Goal: Task Accomplishment & Management: Complete application form

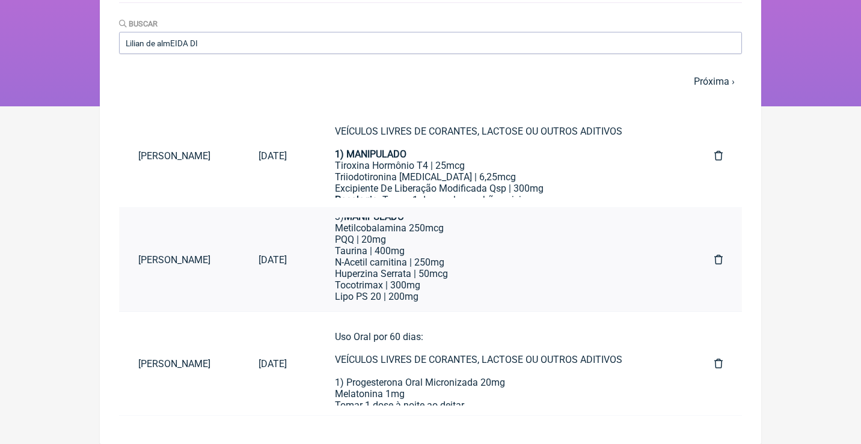
scroll to position [133, 0]
type input "Lilian de almEIDA DI"
click at [469, 376] on div "Uso Oral por 60 dias: VEÍCULOS LIVRES DE CORANTES, LACTOSE OU OUTROS ADITIVOS 1…" at bounding box center [500, 372] width 331 height 80
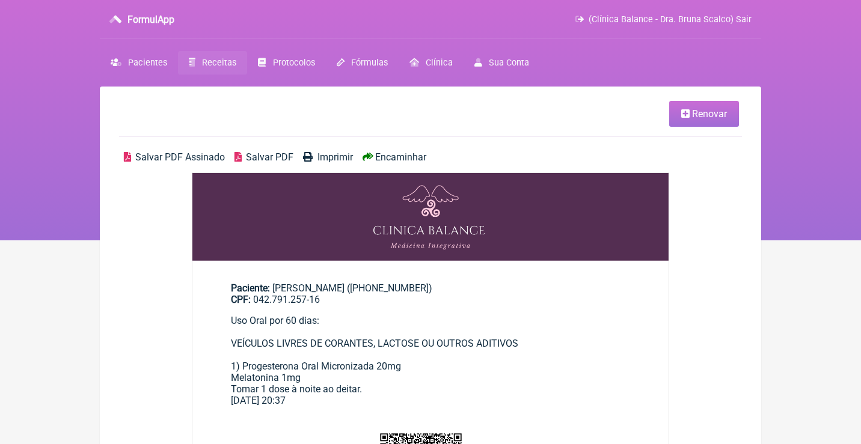
click at [693, 108] on span "Renovar" at bounding box center [709, 113] width 35 height 11
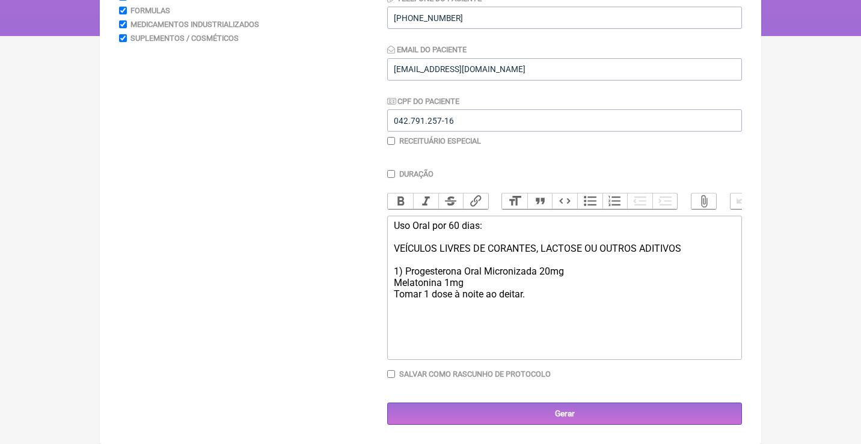
scroll to position [203, 0]
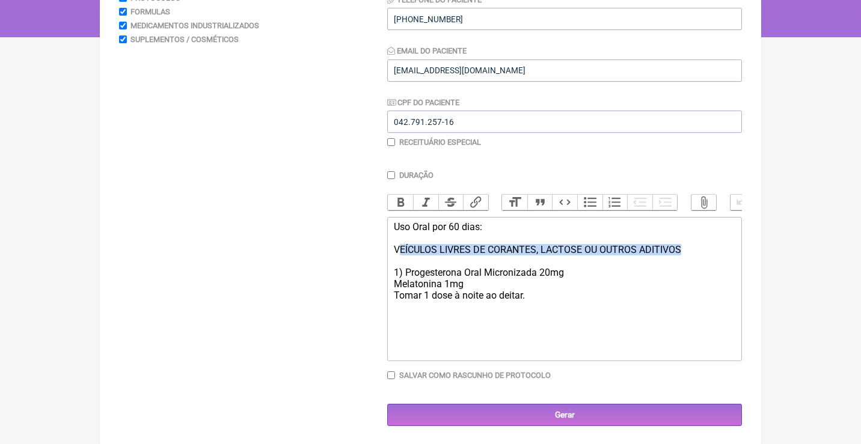
drag, startPoint x: 708, startPoint y: 248, endPoint x: 402, endPoint y: 247, distance: 306.1
click at [402, 247] on div "Uso Oral por 60 dias: VEÍCULOS LIVRES DE CORANTES, LACTOSE OU OUTROS ADITIVOS 1…" at bounding box center [565, 261] width 342 height 80
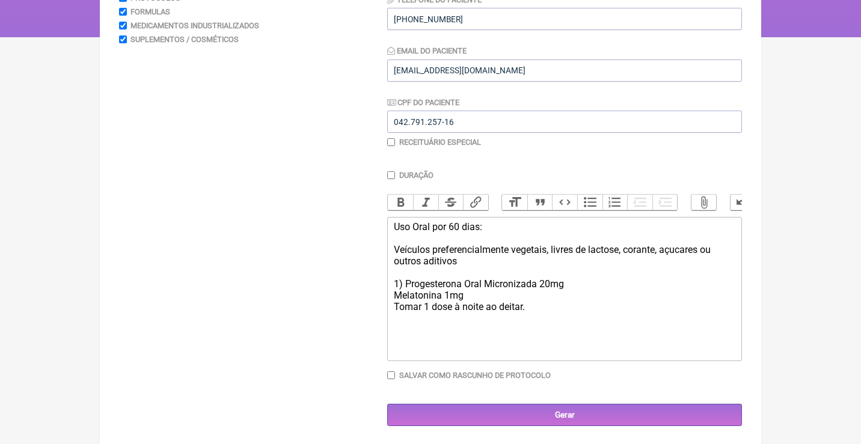
click at [543, 301] on div "Uso Oral por 60 dias: Veículos preferencialmente vegetais, livres de lactose, c…" at bounding box center [565, 266] width 342 height 91
click at [458, 228] on div "Uso Oral por 60 dias: Veículos preferencialmente vegetais, livres de lactose, c…" at bounding box center [565, 266] width 342 height 91
click at [406, 280] on div "Uso Oral por 90 dias: Veículos preferencialmente vegetais, livres de lactose, c…" at bounding box center [565, 266] width 342 height 91
type trix-editor "<div>Uso Oral por 90 dias:<br><br>Veículos preferencialmente vegetais, livres d…"
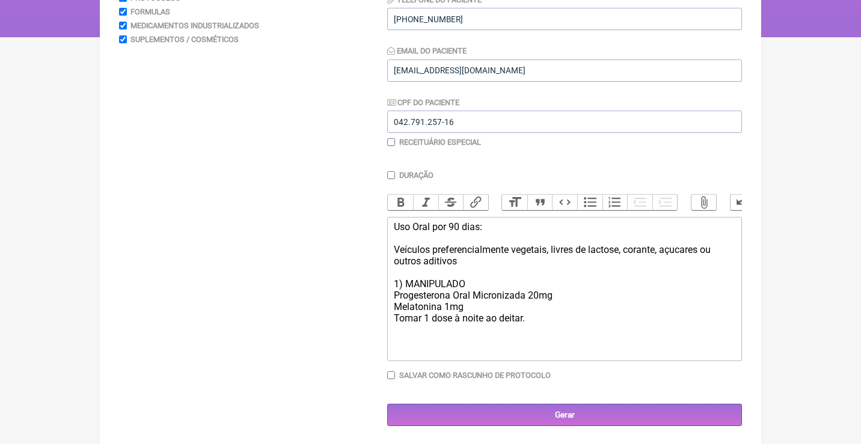
click at [422, 285] on div "Uso Oral por 90 dias: Veículos preferencialmente vegetais, livres de lactose, c…" at bounding box center [565, 272] width 342 height 103
click at [422, 277] on div "Uso Oral por 90 dias: Veículos preferencialmente vegetais, livres de lactose, c…" at bounding box center [565, 272] width 342 height 103
click at [397, 199] on button "Bold" at bounding box center [400, 203] width 25 height 16
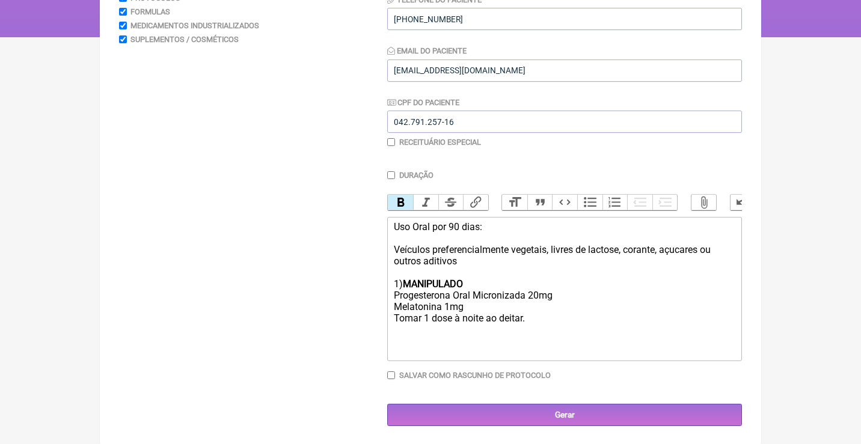
click at [505, 308] on div "Uso Oral por 90 dias: Veículos preferencialmente vegetais, livres de lactose, c…" at bounding box center [565, 272] width 342 height 103
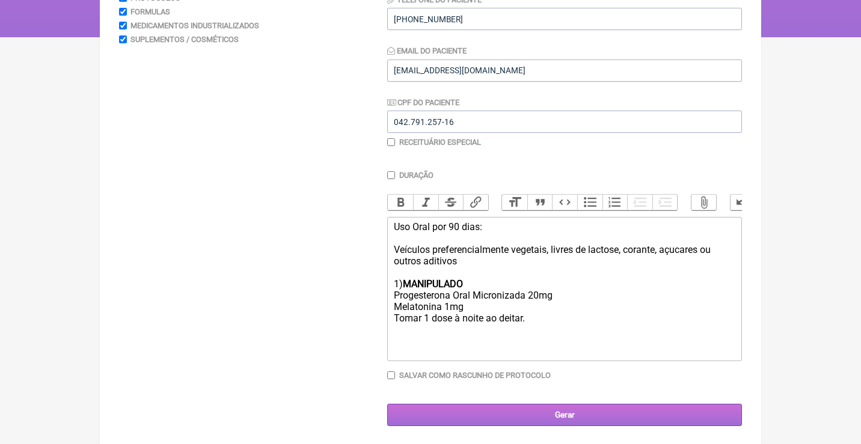
click at [560, 412] on input "Gerar" at bounding box center [564, 415] width 355 height 22
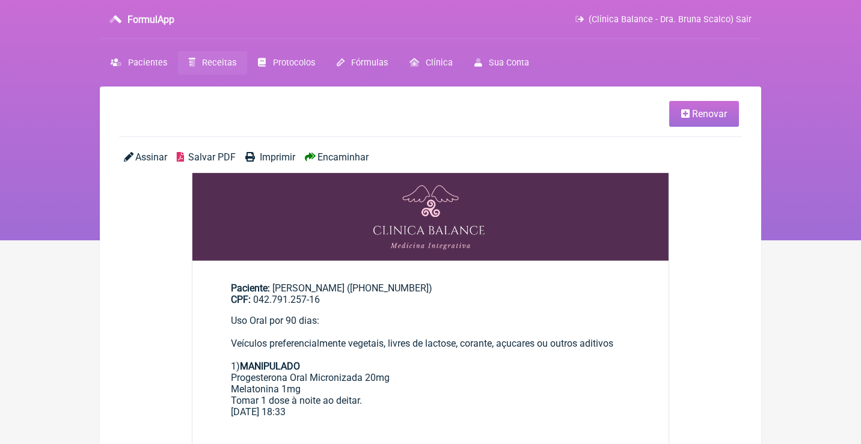
click at [148, 152] on span "Assinar" at bounding box center [151, 157] width 32 height 11
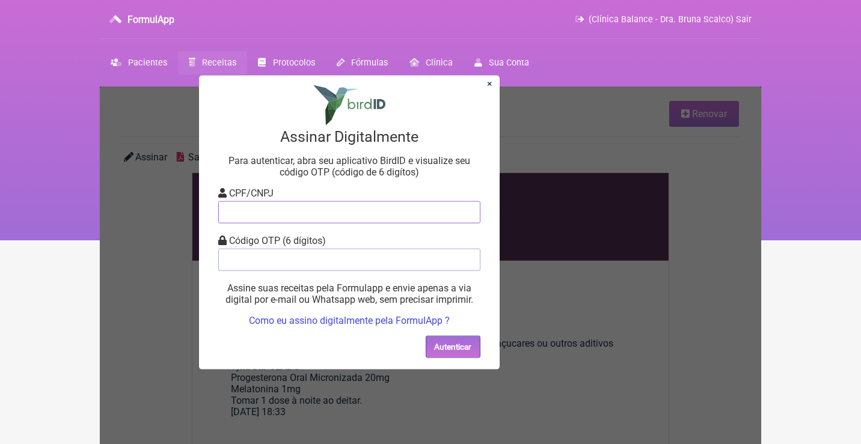
click at [265, 221] on input "tel" at bounding box center [349, 212] width 262 height 22
type input "12805451783"
click at [267, 257] on input "tel" at bounding box center [349, 259] width 262 height 22
type input "108431"
click at [453, 348] on button "Autenticar" at bounding box center [453, 347] width 55 height 22
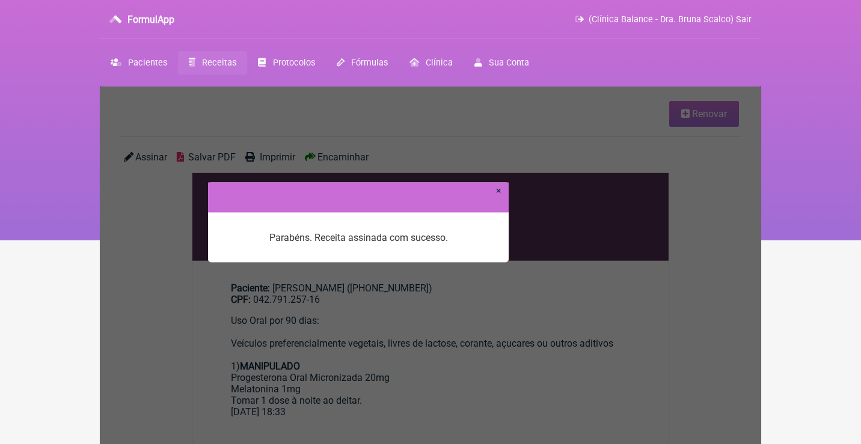
click at [499, 190] on link "×" at bounding box center [498, 190] width 5 height 11
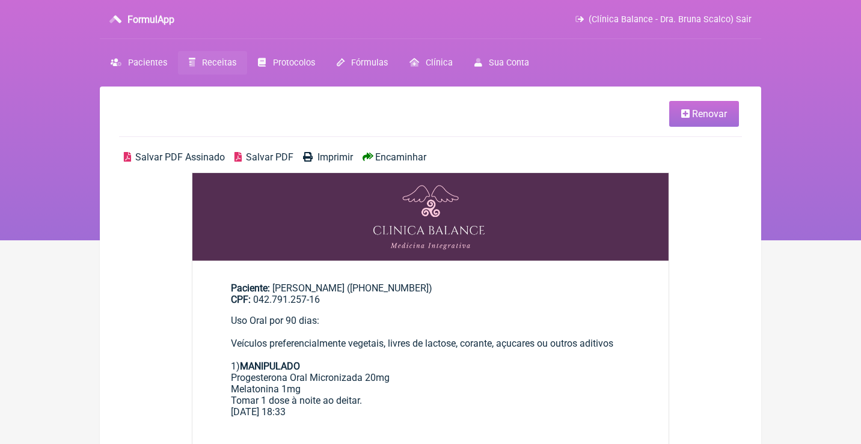
click at [179, 153] on span "Salvar PDF Assinado" at bounding box center [180, 157] width 90 height 11
click at [703, 113] on span "Renovar" at bounding box center [709, 113] width 35 height 11
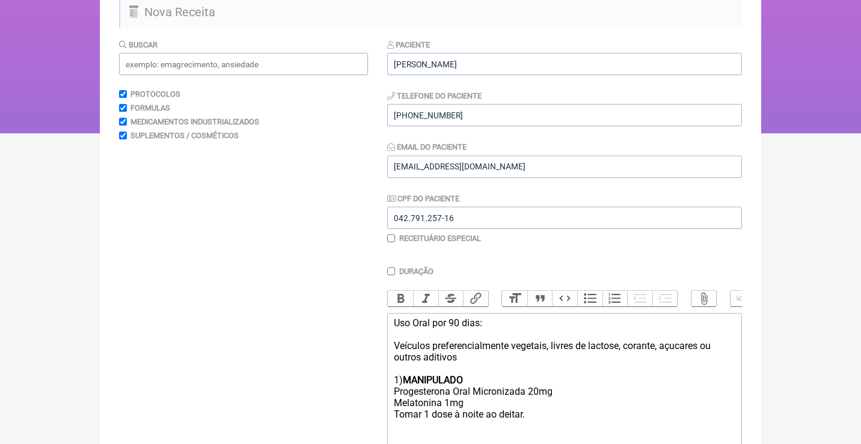
scroll to position [158, 0]
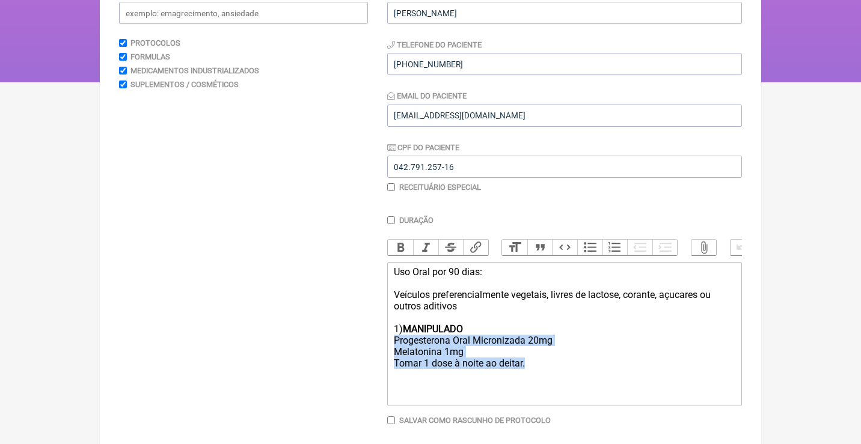
drag, startPoint x: 540, startPoint y: 359, endPoint x: 396, endPoint y: 336, distance: 146.1
click at [396, 336] on div "Uso Oral por 90 dias: Veículos preferencialmente vegetais, livres de lactose, c…" at bounding box center [565, 317] width 342 height 103
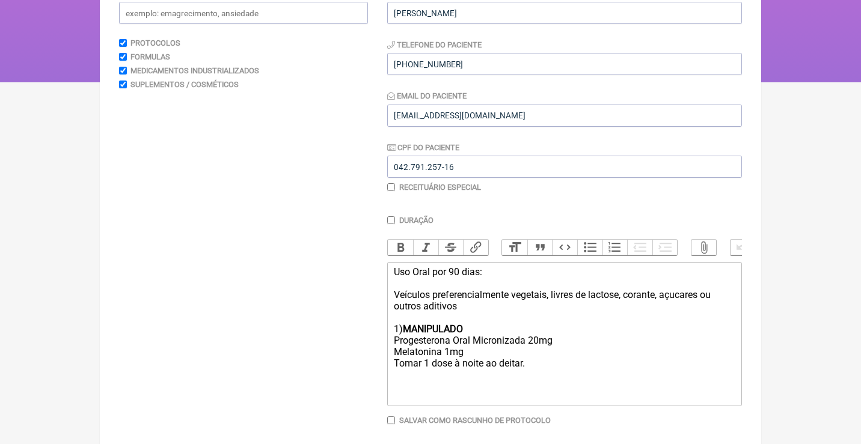
type trix-editor "<div>Uso Oral por 90 dias:<br><br>Veículos preferencialmente vegetais, livres d…"
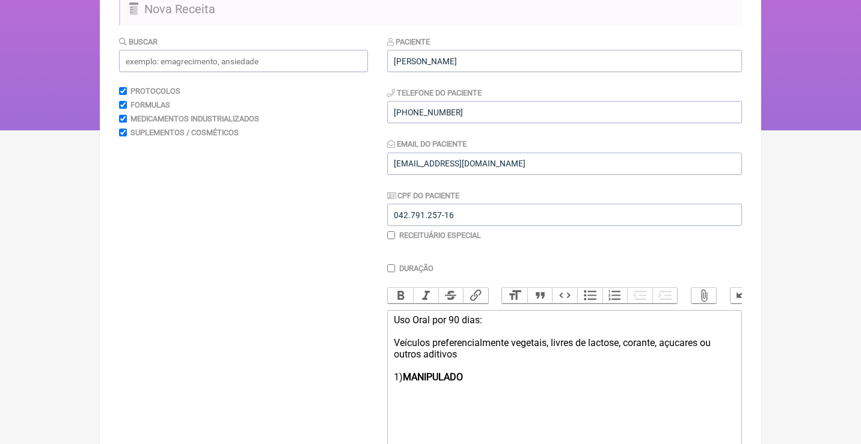
scroll to position [97, 0]
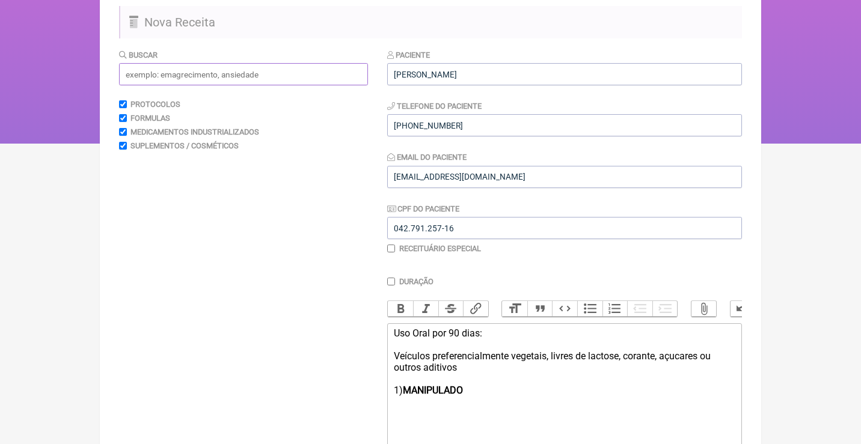
click at [310, 66] on input "text" at bounding box center [243, 74] width 249 height 22
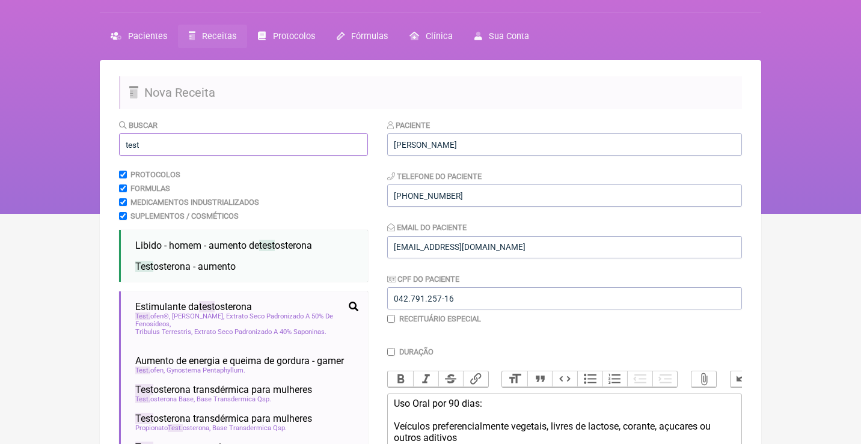
scroll to position [31, 0]
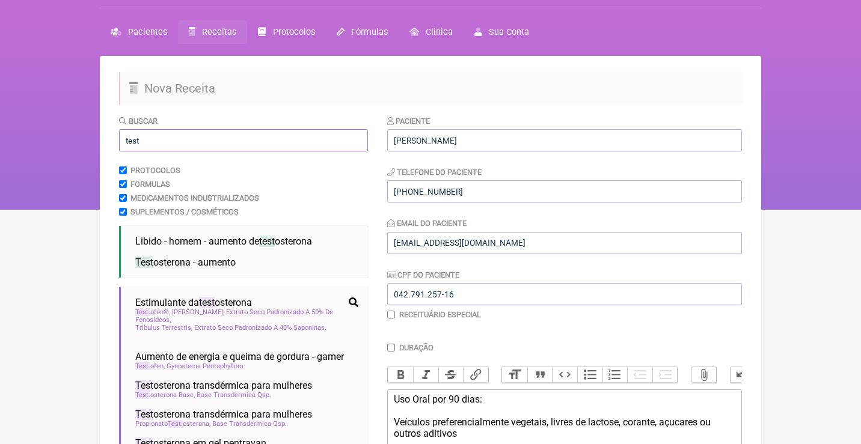
type input "test"
click at [211, 40] on link "Receitas" at bounding box center [212, 31] width 69 height 23
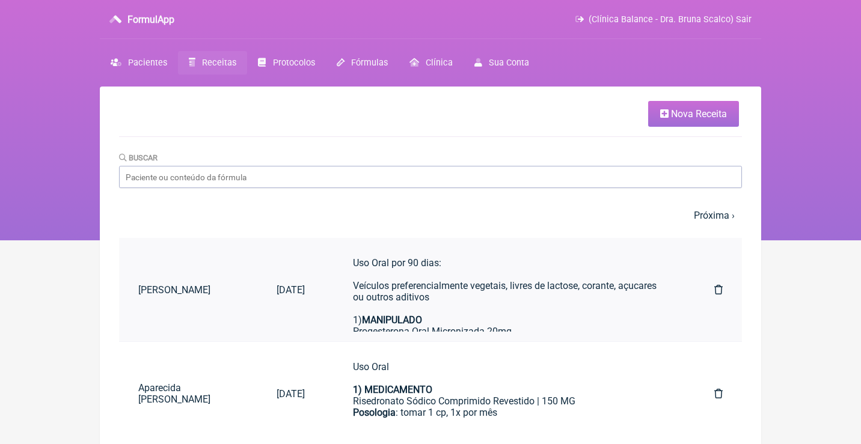
click at [488, 315] on div "Uso Oral por 90 dias: Veículos preferencialmente vegetais, livres de lactose, c…" at bounding box center [509, 308] width 313 height 103
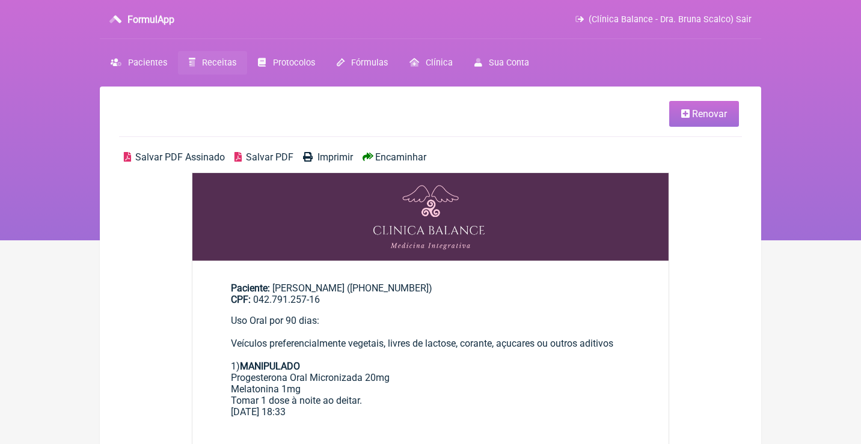
click at [720, 112] on span "Renovar" at bounding box center [709, 113] width 35 height 11
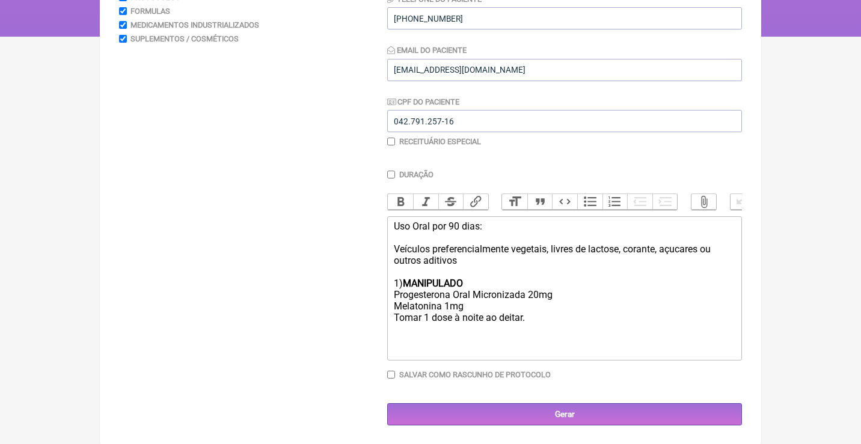
scroll to position [203, 0]
click at [559, 316] on div "Uso Oral por 90 dias: Veículos preferencialmente vegetais, livres de lactose, c…" at bounding box center [565, 272] width 342 height 103
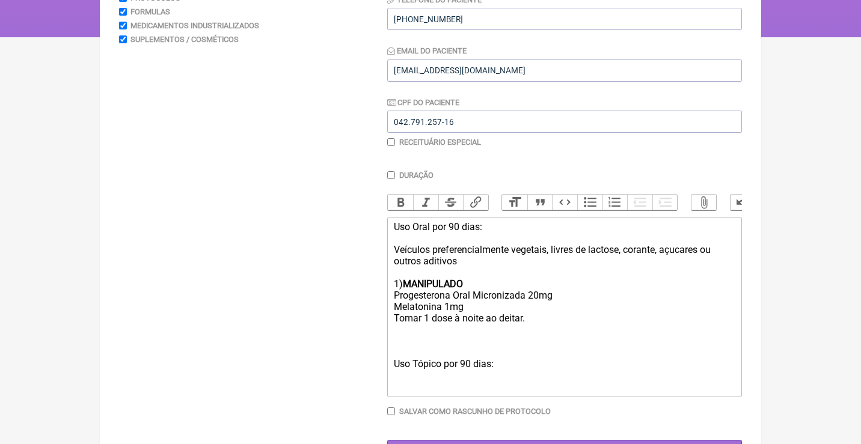
type trix-editor "<div>Uso Oral por 90 dias:<br><br>Veículos preferencialmente vegetais, livres d…"
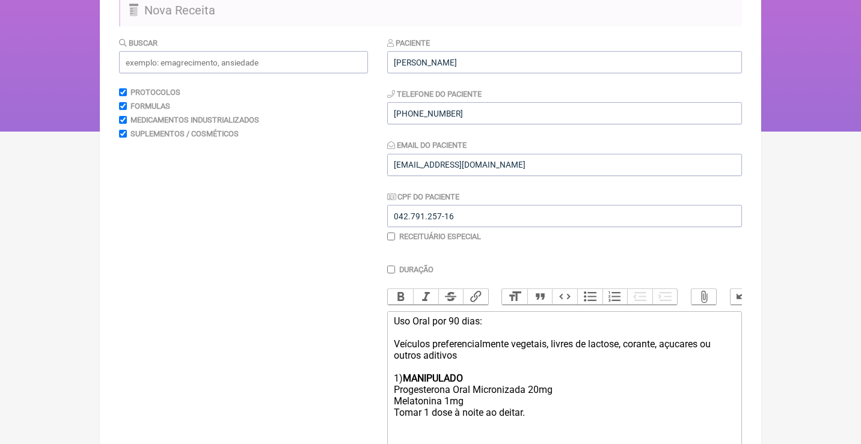
scroll to position [85, 0]
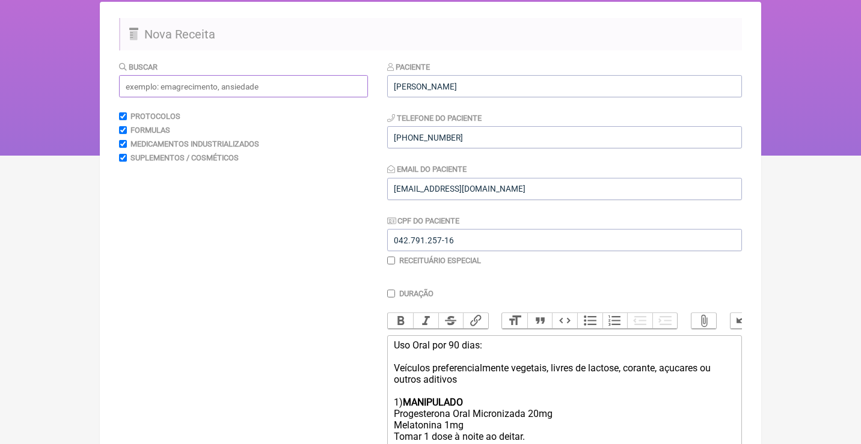
click at [272, 96] on input "text" at bounding box center [243, 86] width 249 height 22
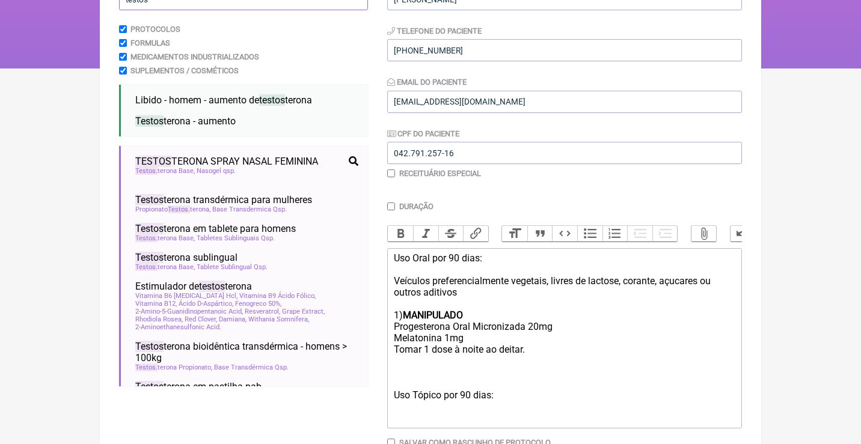
scroll to position [189, 0]
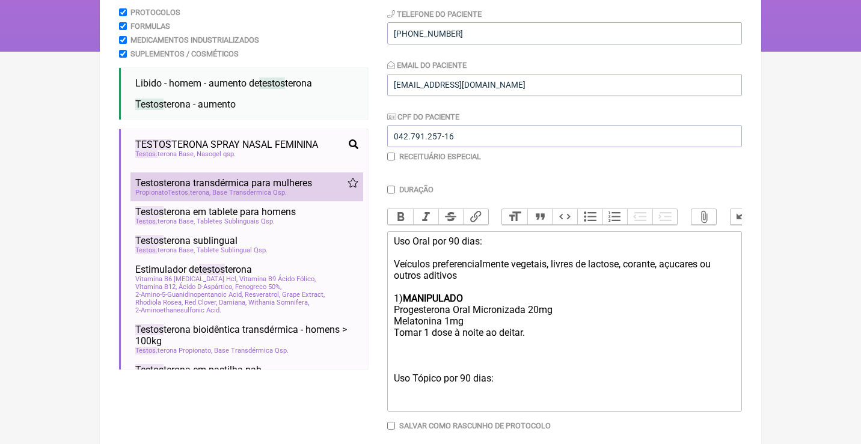
type input "testos"
click at [210, 173] on li "Testos terona transdérmica para mulheres baixa libido disfunção sexual feminina…" at bounding box center [246, 187] width 233 height 29
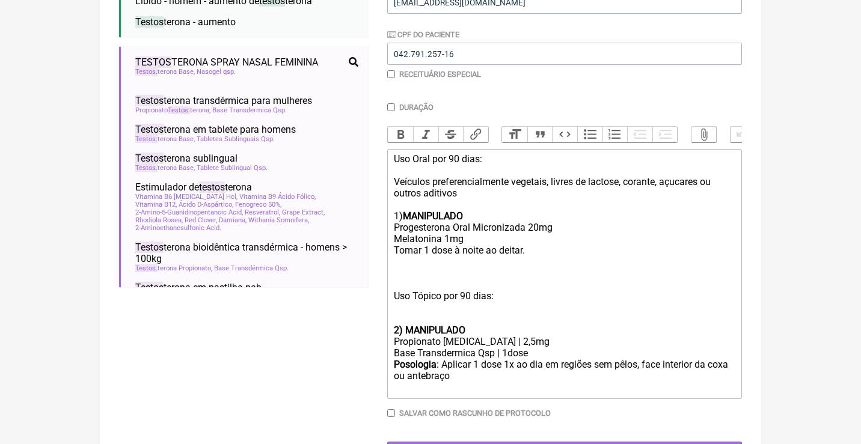
scroll to position [273, 0]
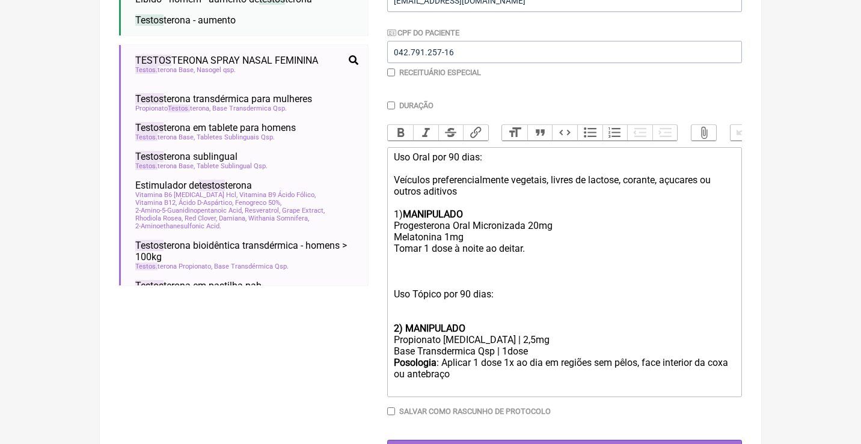
click at [416, 272] on div "Uso Oral por 90 dias: Veículos preferencialmente vegetais, livres de lactose, c…" at bounding box center [565, 237] width 342 height 171
click at [560, 440] on input "Gerar" at bounding box center [564, 451] width 355 height 22
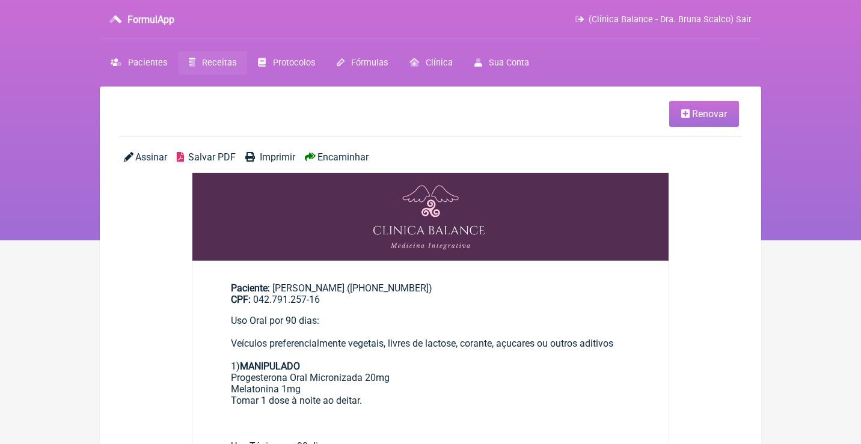
click at [142, 152] on span "Assinar" at bounding box center [151, 157] width 32 height 11
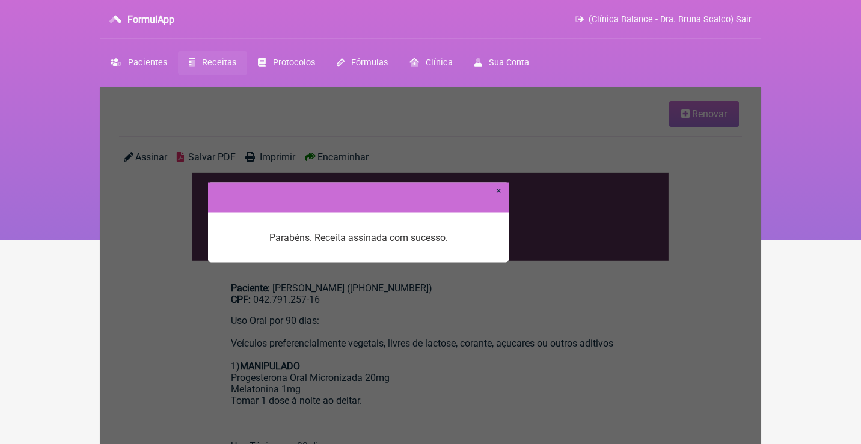
click at [499, 191] on link "×" at bounding box center [498, 190] width 5 height 11
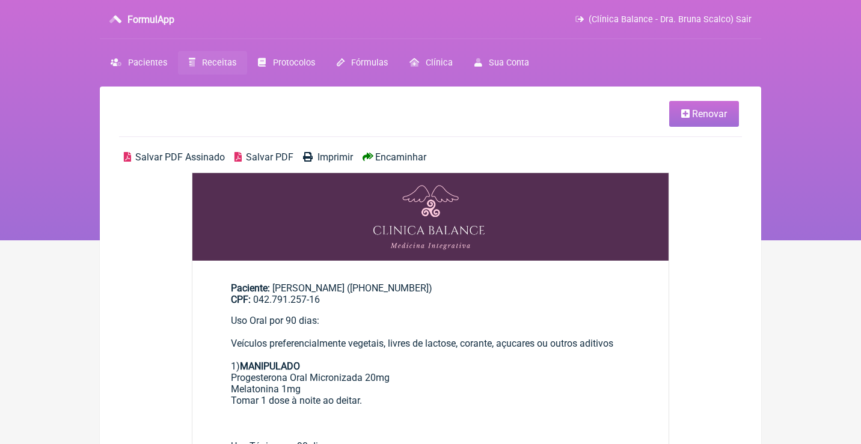
click at [186, 160] on span "Salvar PDF Assinado" at bounding box center [180, 157] width 90 height 11
click at [221, 58] on span "Receitas" at bounding box center [219, 63] width 34 height 10
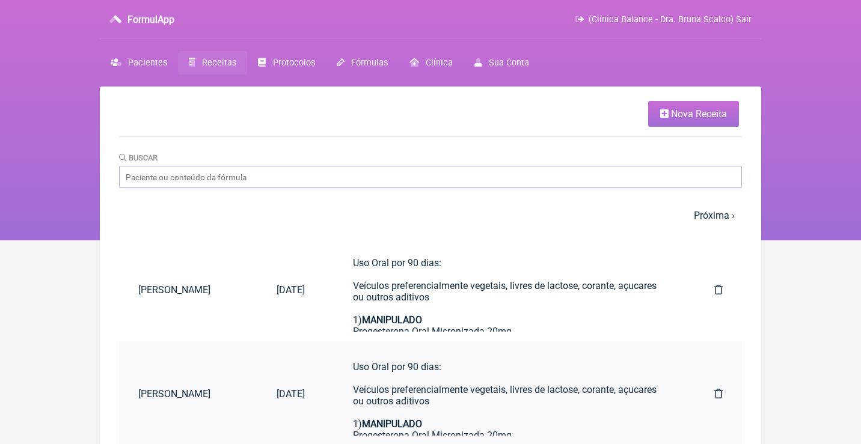
click at [719, 391] on icon at bounding box center [718, 394] width 8 height 10
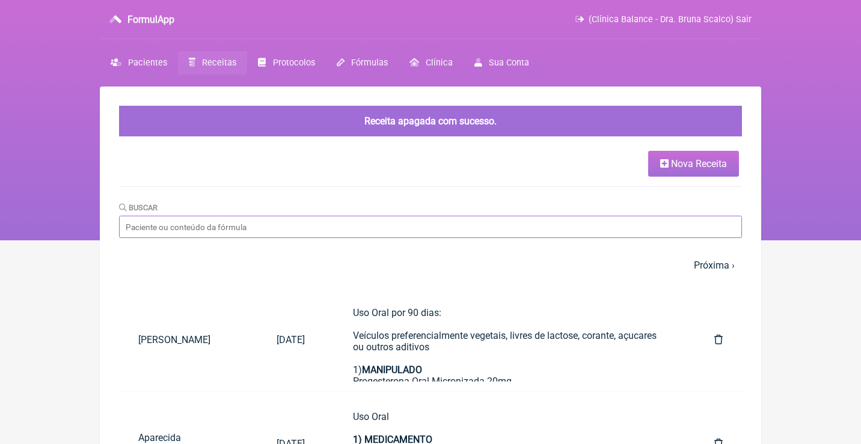
click at [326, 224] on input "Buscar" at bounding box center [430, 227] width 623 height 22
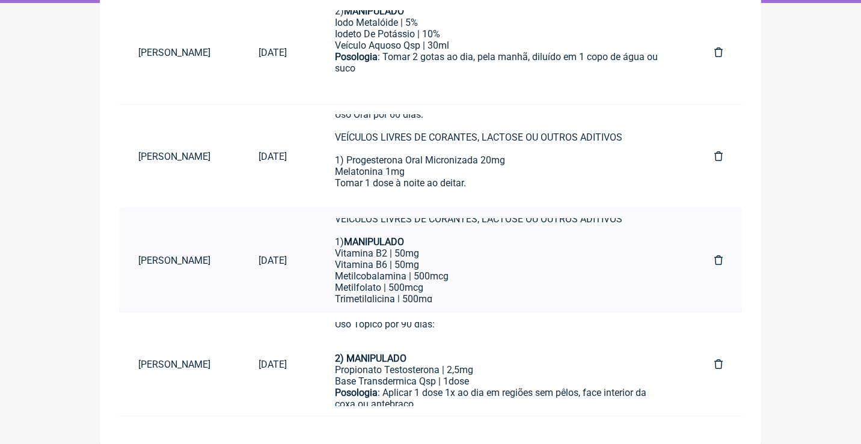
scroll to position [42, 0]
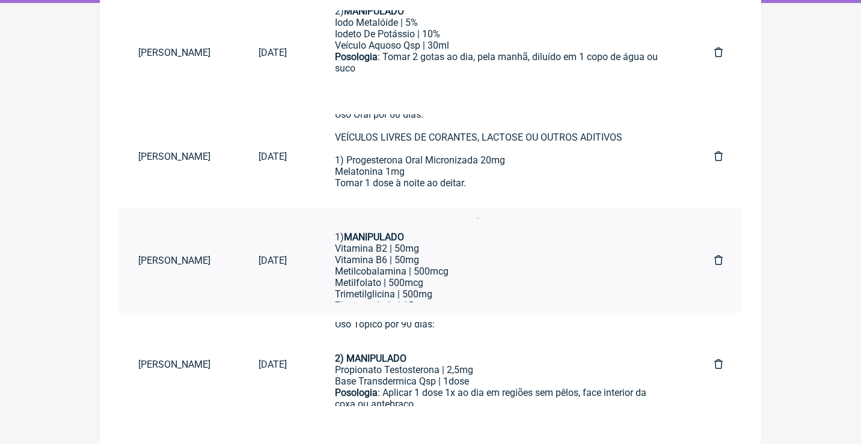
type input "Lilian de almeida dio"
click at [441, 263] on div "Vitamina B6 | 50mg" at bounding box center [500, 259] width 331 height 11
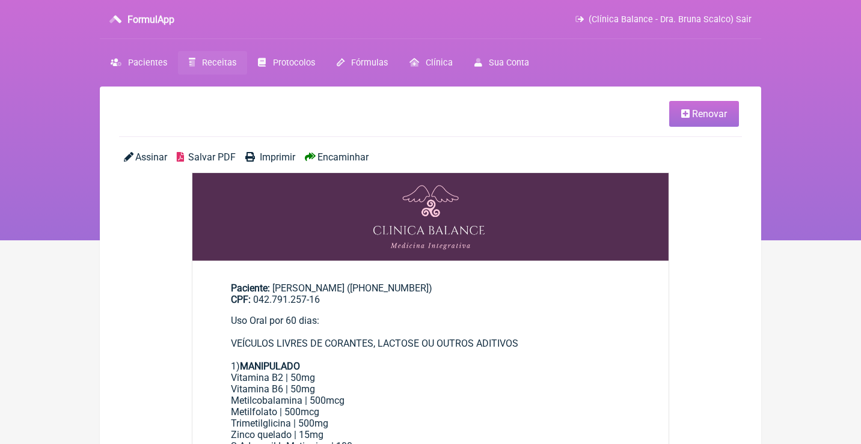
click at [689, 111] on link "Renovar" at bounding box center [704, 114] width 70 height 26
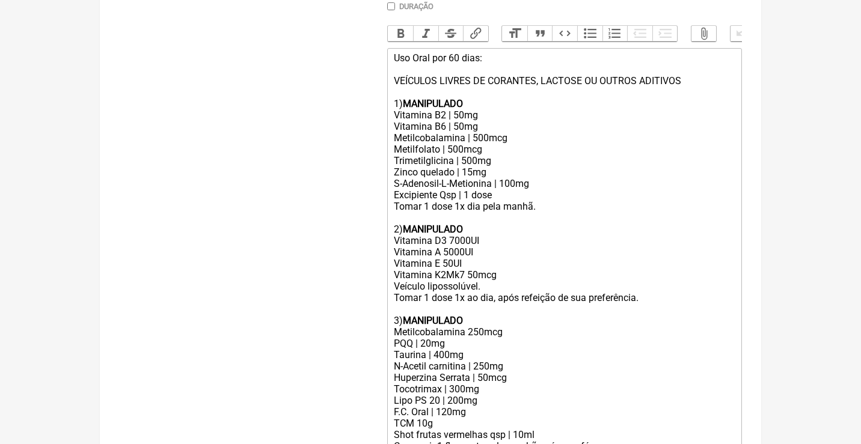
scroll to position [364, 0]
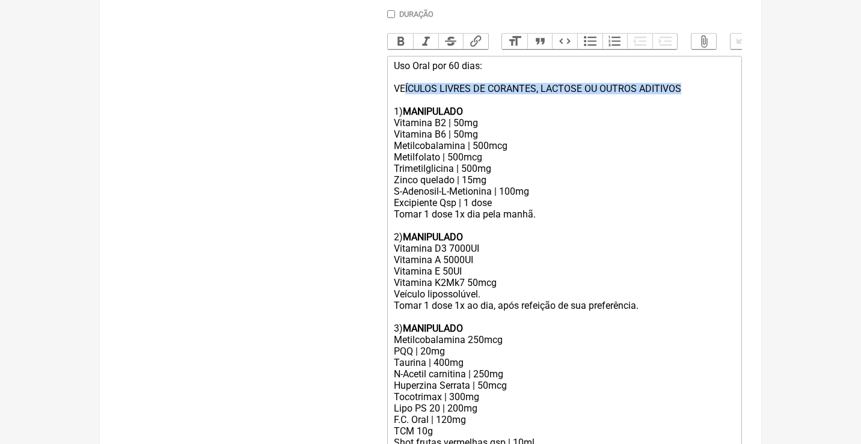
drag, startPoint x: 707, startPoint y: 82, endPoint x: 406, endPoint y: 87, distance: 300.7
click at [406, 87] on div "Uso Oral por 60 dias: VEÍCULOS LIVRES DE CORANTES, LACTOSE OU OUTROS ADITIVOS 1…" at bounding box center [565, 88] width 342 height 57
click at [580, 82] on div "Uso Oral por 60 dias: Veículos preferencialmente vegetais, livres de corantes, …" at bounding box center [565, 88] width 342 height 57
click at [670, 82] on div "Uso Oral por 60 dias: Veículos preferencialmente vegetais, livres lactose, cora…" at bounding box center [565, 88] width 342 height 57
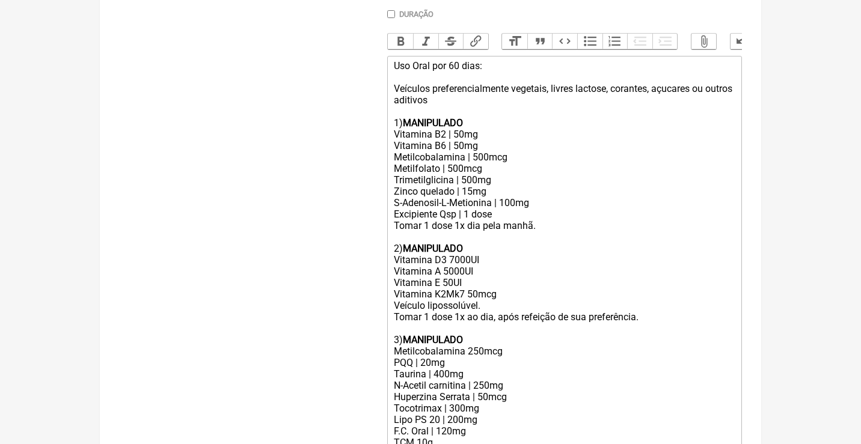
click at [453, 60] on div "Uso Oral por 60 dias: Veículos preferencialmente vegetais, livres lactose, cora…" at bounding box center [565, 94] width 342 height 69
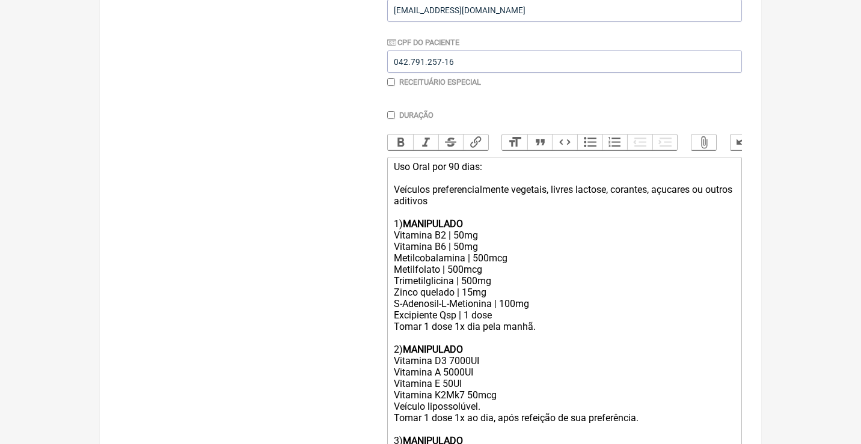
scroll to position [263, 0]
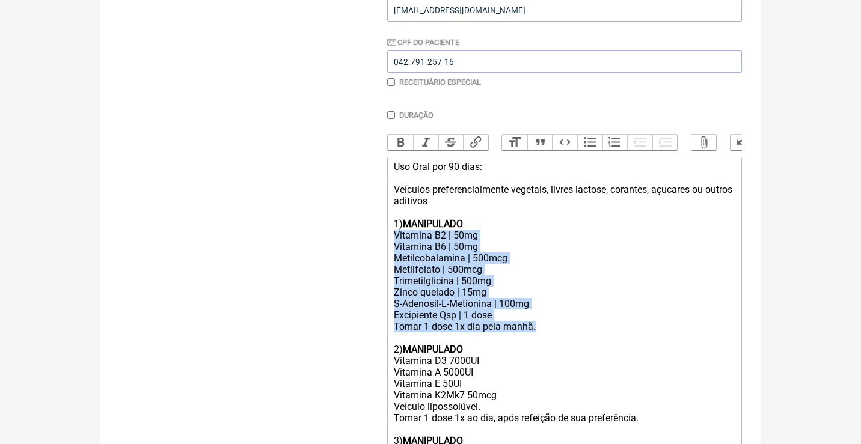
drag, startPoint x: 545, startPoint y: 321, endPoint x: 372, endPoint y: 234, distance: 193.1
click at [372, 234] on form "Buscar Protocolos Formulas Medicamentos Industrializados Suplementos / Cosmétic…" at bounding box center [430, 376] width 623 height 989
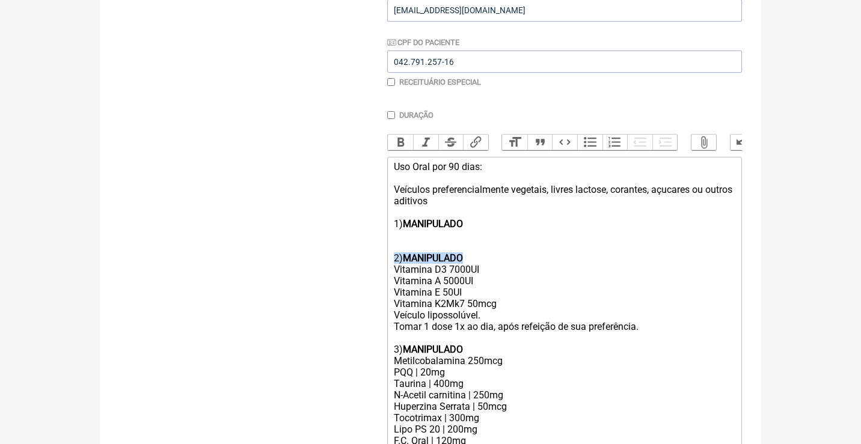
drag, startPoint x: 470, startPoint y: 253, endPoint x: 371, endPoint y: 247, distance: 99.4
click at [371, 248] on form "Buscar Protocolos Formulas Medicamentos Industrializados Suplementos / Cosmétic…" at bounding box center [430, 330] width 623 height 897
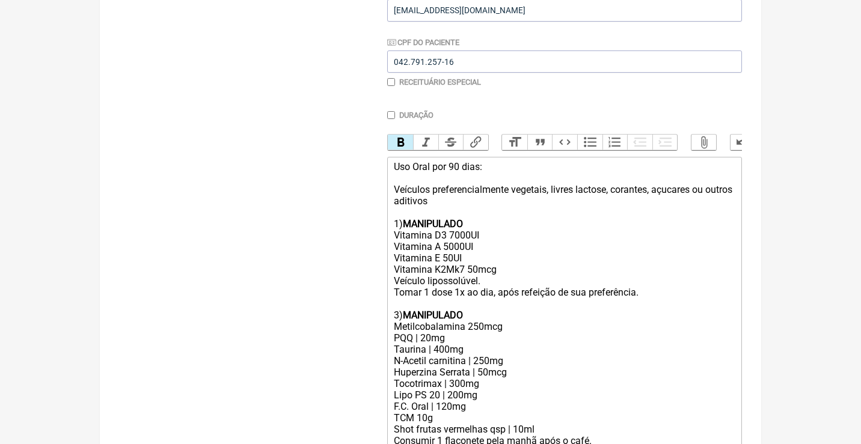
click at [455, 230] on div "Vitamina D3 7000UI Vitamina A 5000UI Vitamina E 50UI Vitamina K2Mk7 50mcg Veícu…" at bounding box center [565, 281] width 342 height 103
click at [449, 239] on div "Vitamina D3 5000UI Vitamina A 5000UI Vitamina E 50UI Vitamina K2Mk7 50mcg Veícu…" at bounding box center [565, 281] width 342 height 103
click at [446, 253] on div "Vitamina D3 5000UI Vitamina A 2000UI Vitamina E 50UI Vitamina K2Mk7 50mcg Veícu…" at bounding box center [565, 281] width 342 height 103
click at [397, 272] on div "Vitamina D3 5000UI Vitamina A 2000UI Vitamina E 50UI Vitamina K2Mk7 50mcg Veícu…" at bounding box center [565, 281] width 342 height 103
click at [482, 273] on div "Vitamina D3 5000UI Vitamina A 2000UI Vitamina E 50UI Vitamina K2Mk7 50mcg Veícu…" at bounding box center [565, 281] width 342 height 103
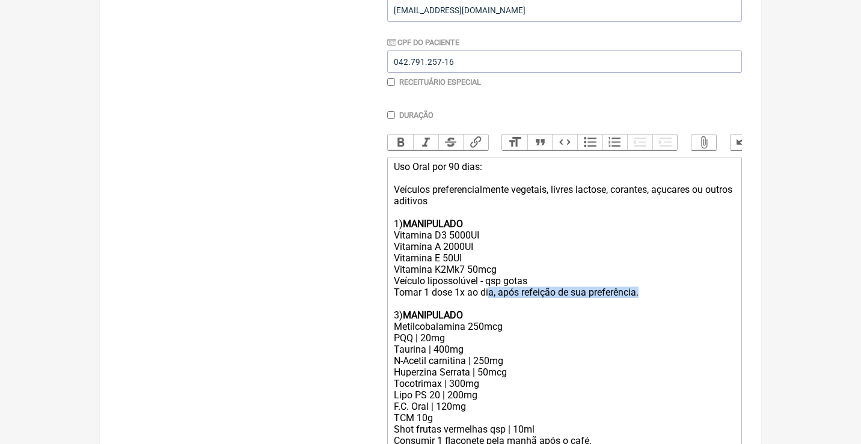
drag, startPoint x: 655, startPoint y: 287, endPoint x: 489, endPoint y: 287, distance: 166.6
click at [489, 287] on div "Vitamina D3 5000UI Vitamina A 2000UI Vitamina E 50UI Vitamina K2Mk7 50mcg Veícu…" at bounding box center [565, 281] width 342 height 103
click at [403, 287] on div "Vitamina D3 5000UI Vitamina A 2000UI Vitamina E 50UI Vitamina K2Mk7 50mcg Veícu…" at bounding box center [565, 281] width 342 height 103
click at [532, 285] on div "Vitamina D3 5000UI Vitamina A 2000UI Vitamina E 50UI Vitamina K2Mk7 50mcg Veícu…" at bounding box center [565, 281] width 342 height 103
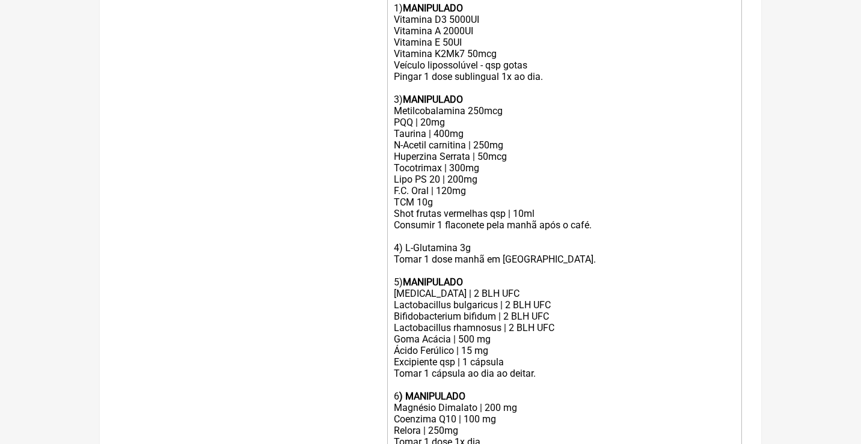
scroll to position [480, 0]
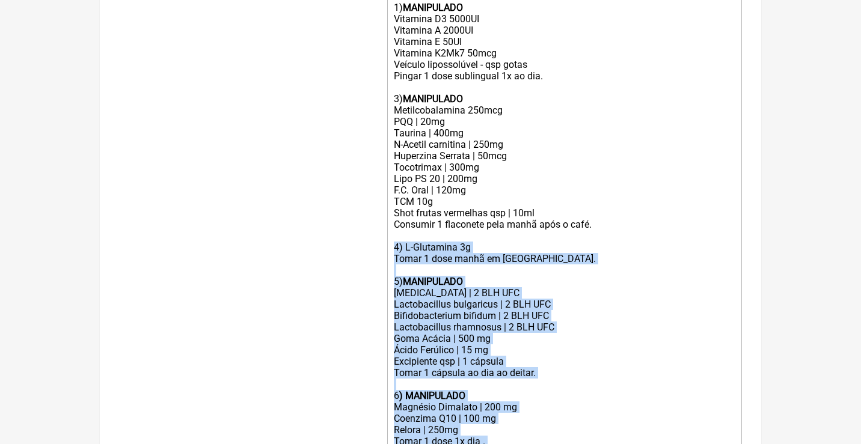
drag, startPoint x: 390, startPoint y: 227, endPoint x: 466, endPoint y: 434, distance: 219.9
click at [466, 434] on trix-editor "Uso Oral por 90 dias: Veículos preferencialmente vegetais, livres lactose, cora…" at bounding box center [564, 201] width 355 height 523
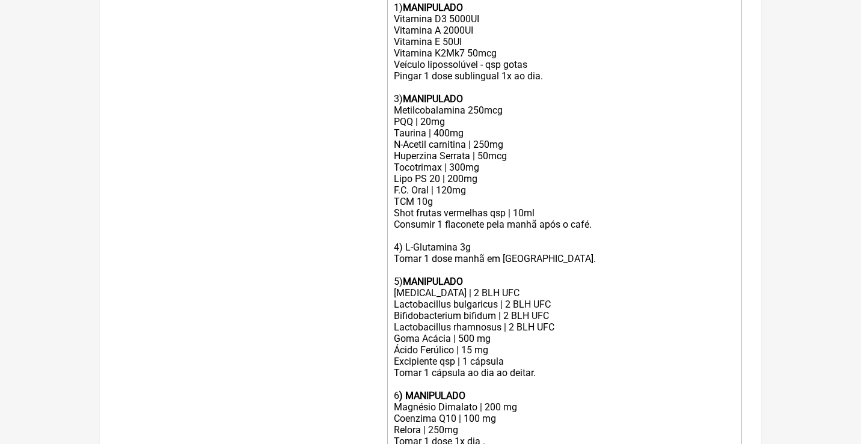
scroll to position [360, 0]
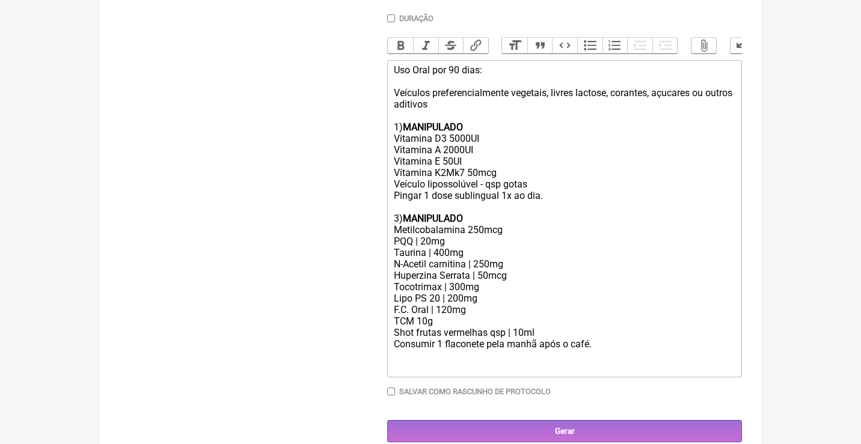
click at [556, 190] on div "Vitamina D3 5000UI Vitamina A 2000UI Vitamina E 50UI Vitamina K2Mk7 50mcg Veícu…" at bounding box center [565, 184] width 342 height 103
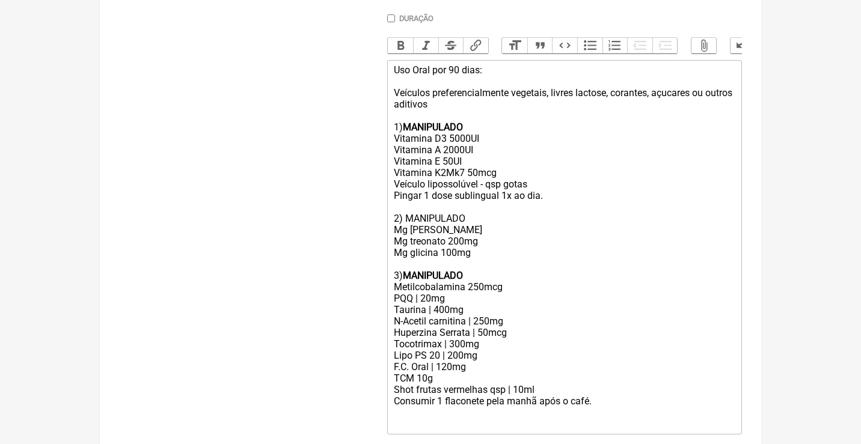
click at [458, 217] on div "Vitamina D3 5000UI Vitamina A 2000UI Vitamina E 50UI Vitamina K2Mk7 50mcg Veícu…" at bounding box center [565, 213] width 342 height 160
click at [479, 243] on div "Vitamina D3 5000UI Vitamina A 2000UI Vitamina E 50UI Vitamina K2Mk7 50mcg Veícu…" at bounding box center [565, 213] width 342 height 160
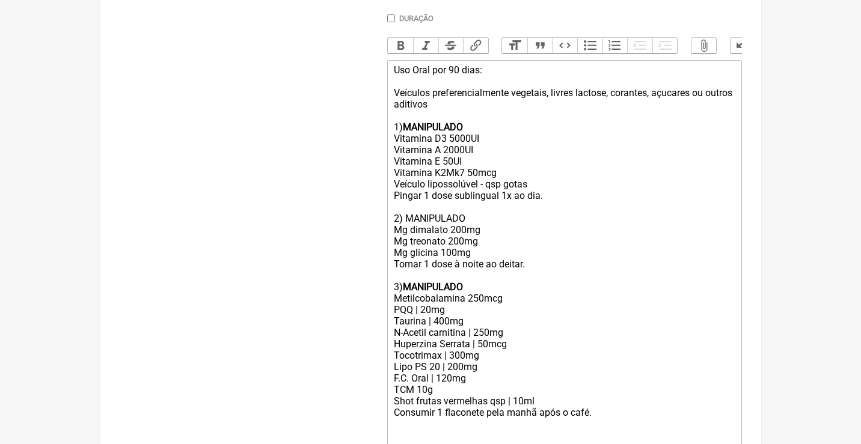
click at [447, 203] on div "Vitamina D3 5000UI Vitamina A 2000UI Vitamina E 50UI Vitamina K2Mk7 50mcg Veícu…" at bounding box center [565, 218] width 342 height 171
click at [450, 211] on div "Vitamina D3 5000UI Vitamina A 2000UI Vitamina E 50UI Vitamina K2Mk7 50mcg Veícu…" at bounding box center [565, 218] width 342 height 171
click at [402, 51] on button "Bold" at bounding box center [400, 46] width 25 height 16
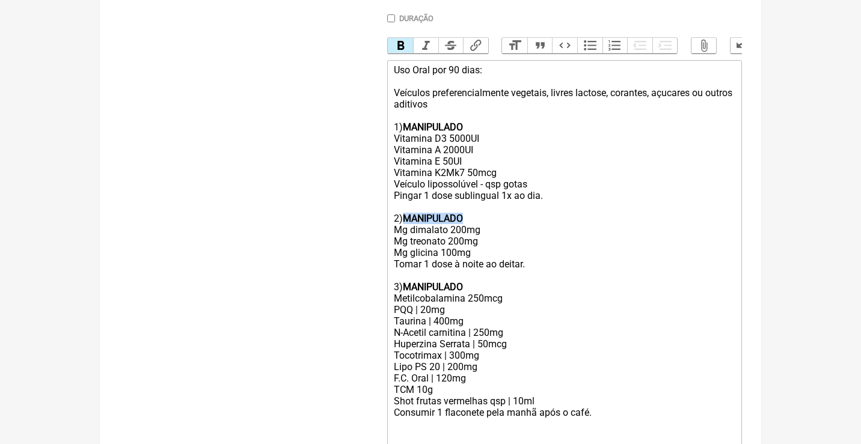
click at [478, 210] on div "Vitamina D3 5000UI Vitamina A 2000UI Vitamina E 50UI Vitamina K2Mk7 50mcg Veícu…" at bounding box center [565, 218] width 342 height 171
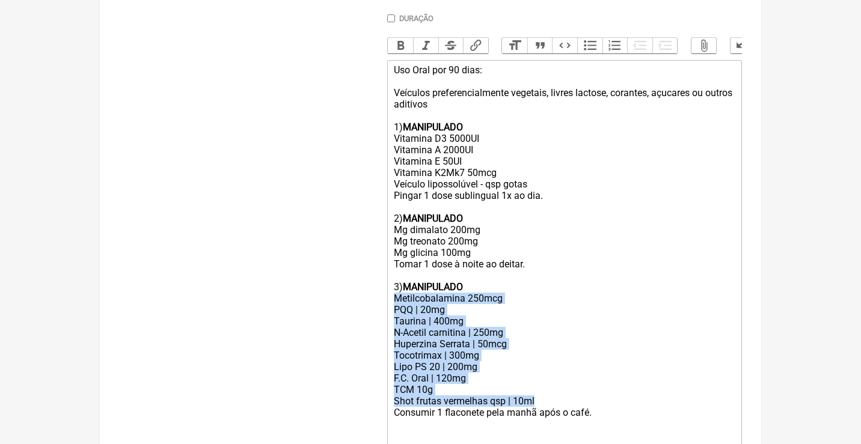
drag, startPoint x: 548, startPoint y: 385, endPoint x: 382, endPoint y: 289, distance: 192.1
click at [382, 289] on form "Buscar Protocolos Formulas Medicamentos Industrializados Suplementos / Cosmétic…" at bounding box center [430, 148] width 623 height 726
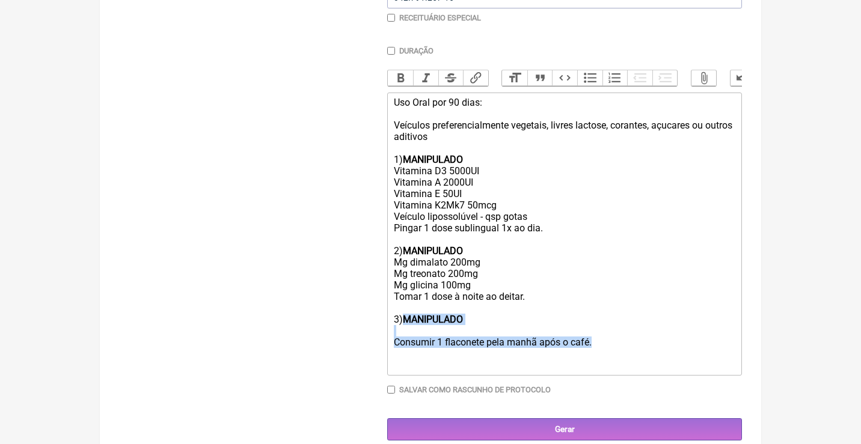
drag, startPoint x: 594, startPoint y: 330, endPoint x: 384, endPoint y: 319, distance: 210.1
click at [385, 321] on form "Buscar Protocolos Formulas Medicamentos Industrializados Suplementos / Cosmétic…" at bounding box center [430, 129] width 623 height 623
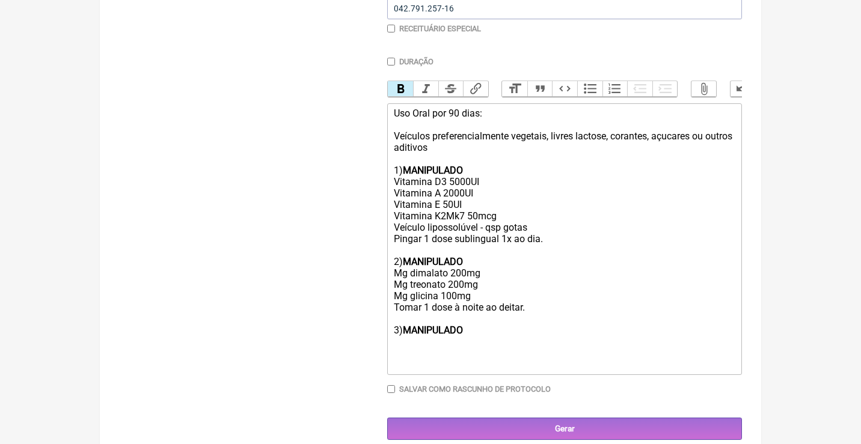
scroll to position [306, 0]
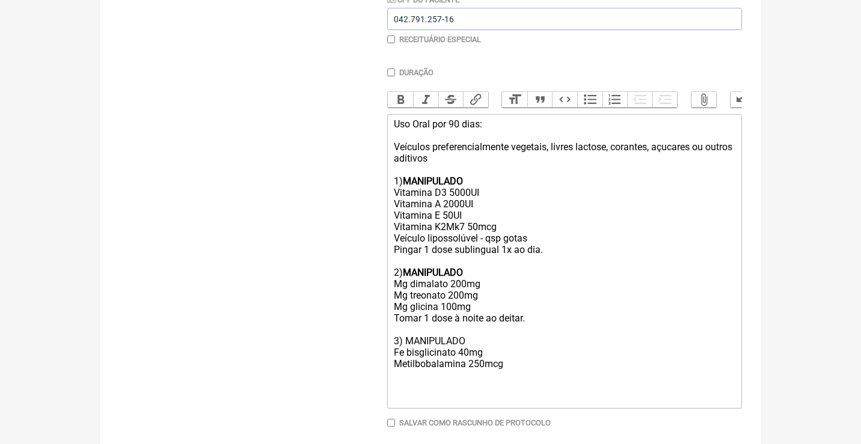
click at [417, 350] on div "Vitamina D3 5000UI Vitamina A 2000UI Vitamina E 50UI Vitamina K2Mk7 50mcg Veícu…" at bounding box center [565, 295] width 342 height 217
click at [396, 361] on div "Vitamina D3 5000UI Vitamina A 2000UI Vitamina E 50UI Vitamina K2Mk7 50mcg Veícu…" at bounding box center [565, 295] width 342 height 217
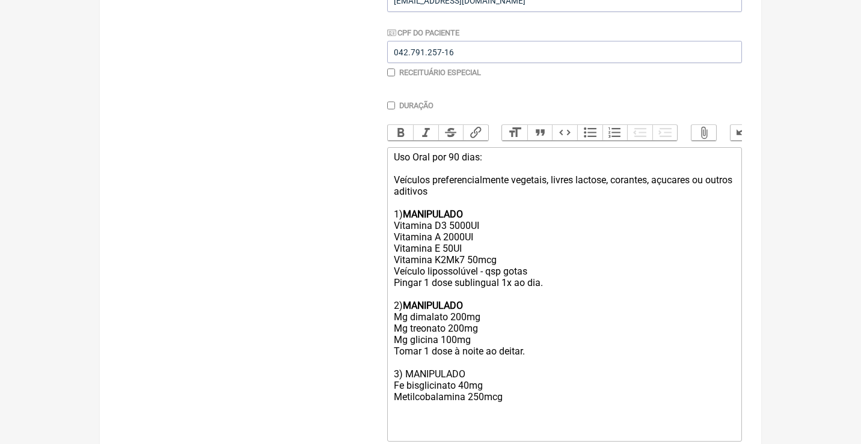
scroll to position [276, 0]
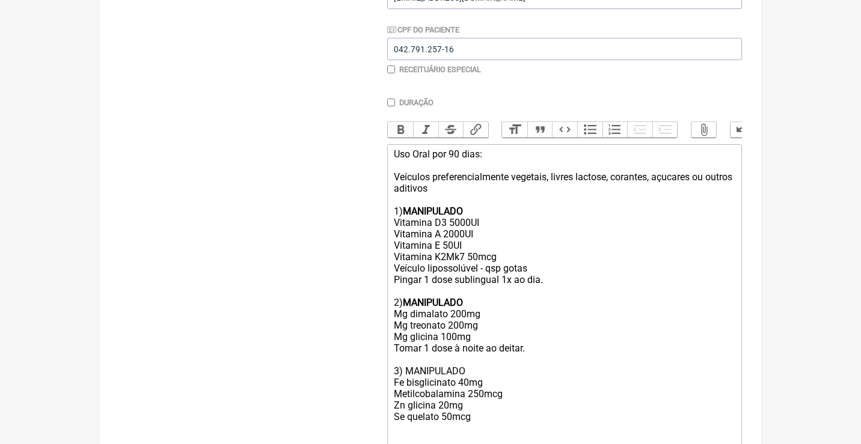
click at [418, 357] on div "Vitamina D3 5000UI Vitamina A 2000UI Vitamina E 50UI Vitamina K2Mk7 50mcg Veícu…" at bounding box center [565, 337] width 342 height 240
click at [400, 130] on button "Bold" at bounding box center [400, 130] width 25 height 16
click at [488, 400] on div "Vitamina D3 5000UI Vitamina A 2000UI Vitamina E 50UI Vitamina K2Mk7 50mcg Veícu…" at bounding box center [565, 337] width 342 height 240
drag, startPoint x: 543, startPoint y: 342, endPoint x: 367, endPoint y: 337, distance: 175.7
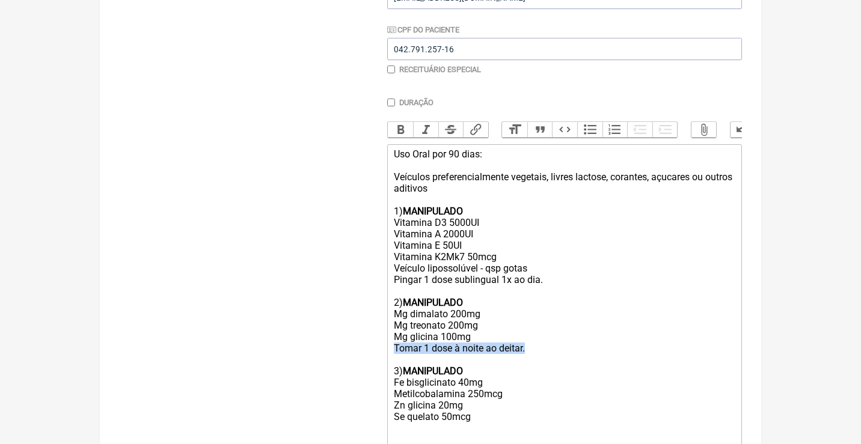
click at [370, 341] on form "Buscar Protocolos Formulas Medicamentos Industrializados Suplementos / Cosmétic…" at bounding box center [430, 204] width 623 height 669
copy div "Tomar 1 dose à noite ao deitar."
click at [397, 414] on div "Vitamina D3 5000UI Vitamina A 2000UI Vitamina E 50UI Vitamina K2Mk7 50mcg Veícu…" at bounding box center [565, 342] width 342 height 251
paste trix-editor "Tomar 1 dose à noite ao deitar."
drag, startPoint x: 535, startPoint y: 419, endPoint x: 456, endPoint y: 413, distance: 78.4
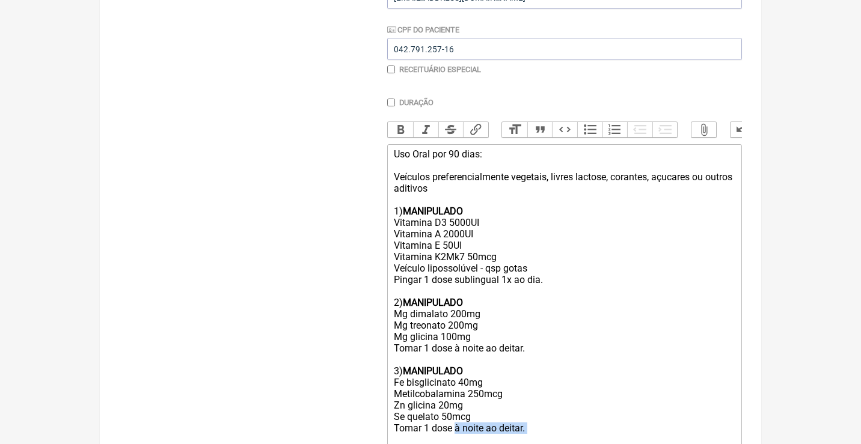
click at [456, 413] on div "Vitamina D3 5000UI Vitamina A 2000UI Vitamina E 50UI Vitamina K2Mk7 50mcg Veícu…" at bounding box center [565, 342] width 342 height 251
click at [453, 414] on div "Vitamina D3 5000UI Vitamina A 2000UI Vitamina E 50UI Vitamina K2Mk7 50mcg Veícu…" at bounding box center [565, 337] width 342 height 240
click at [572, 417] on div "Vitamina D3 5000UI Vitamina A 2000UI Vitamina E 50UI Vitamina K2Mk7 50mcg Veícu…" at bounding box center [565, 337] width 342 height 240
type trix-editor "<div>Uso Oral por 90 dias:<br><br>Veículos preferencialmente vegetais, livres l…"
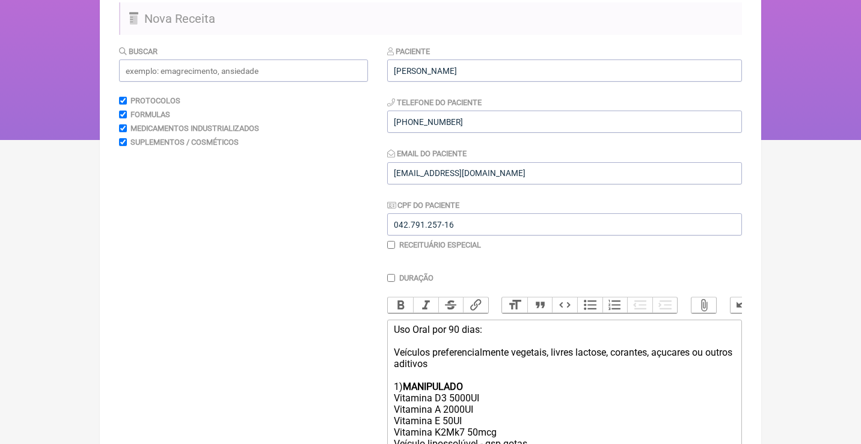
scroll to position [85, 0]
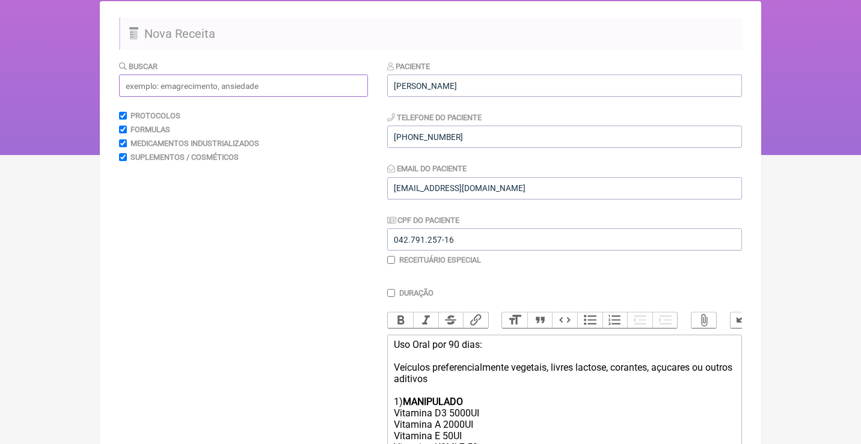
click at [263, 86] on input "text" at bounding box center [243, 86] width 249 height 22
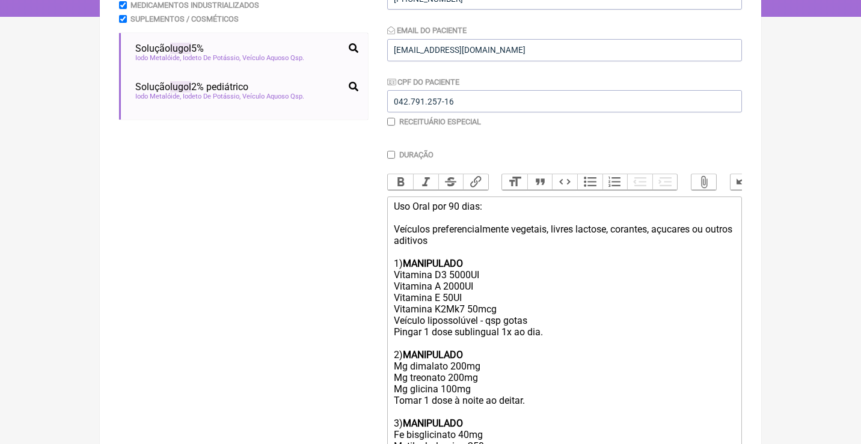
scroll to position [229, 0]
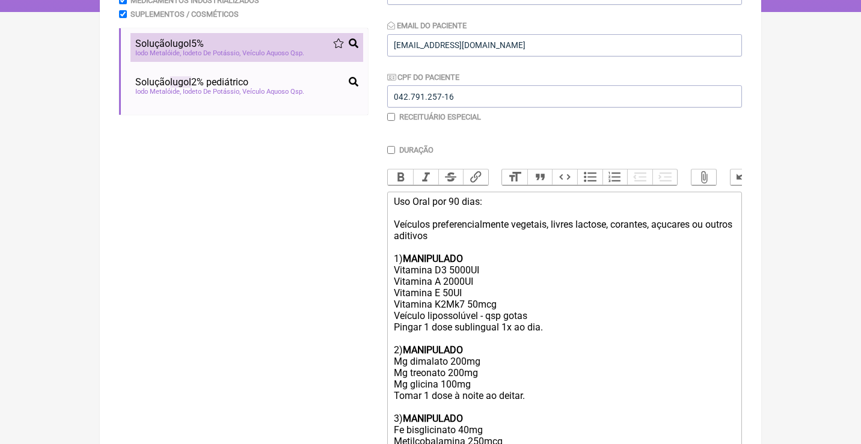
type input "lugol"
click at [213, 41] on div "Solução lugol 5%" at bounding box center [246, 43] width 223 height 11
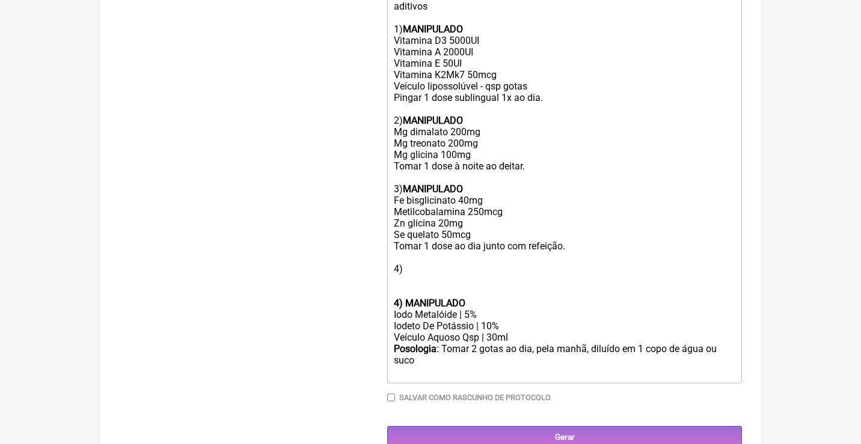
scroll to position [458, 0]
click at [405, 298] on strong "4) MANIPULADO" at bounding box center [430, 303] width 72 height 11
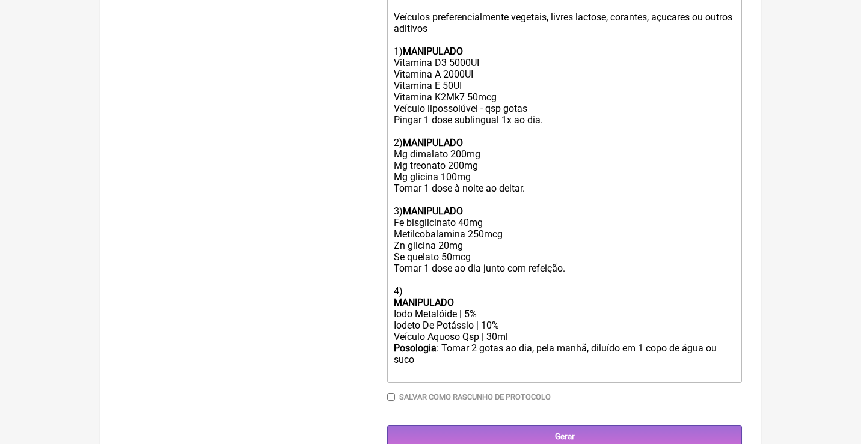
scroll to position [425, 0]
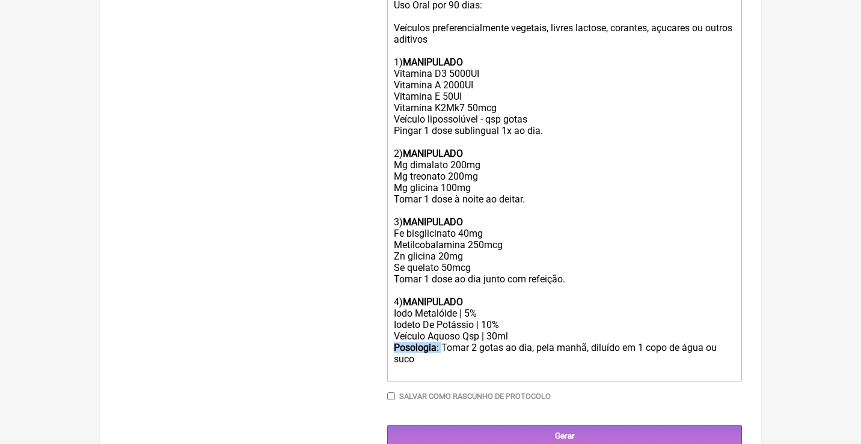
drag, startPoint x: 444, startPoint y: 331, endPoint x: 357, endPoint y: 324, distance: 88.1
click at [358, 326] on form "Buscar lugol Protocolos Formulas Medicamentos Industrializados Suplementos / Co…" at bounding box center [430, 83] width 623 height 727
copy div "Posologia :"
click at [391, 259] on trix-editor "Uso Oral por 90 dias: Veículos preferencialmente vegetais, livres lactose, cora…" at bounding box center [564, 188] width 355 height 387
paste trix-editor "<strong>Posologia</strong>:&nbsp;"
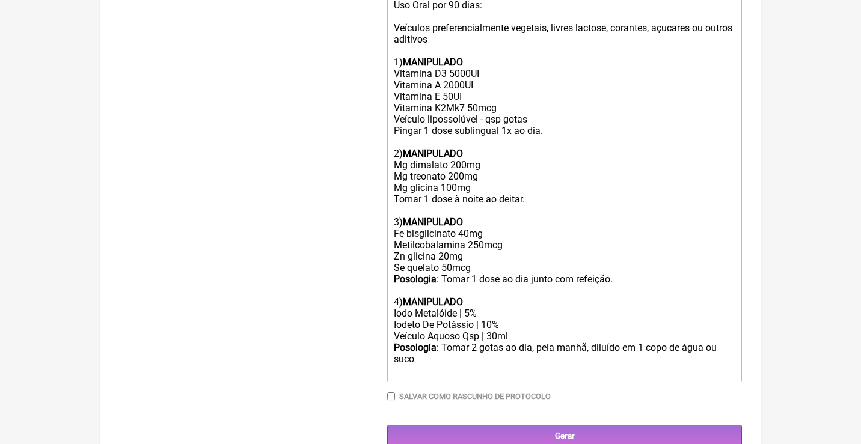
click at [394, 188] on div "Vitamina D3 5000UI Vitamina A 2000UI Vitamina E 50UI Vitamina K2Mk7 50mcg Veícu…" at bounding box center [565, 188] width 342 height 240
paste trix-editor "<strong>Posologia</strong>:&nbsp;"
click at [390, 121] on trix-editor "Uso Oral por 90 dias: Veículos preferencialmente vegetais, livres lactose, cora…" at bounding box center [564, 188] width 355 height 387
paste trix-editor "<strong>Posologia</strong>:&nbsp;"
click at [454, 346] on div "Posologia : Tomar 2 gotas ao dia, pela manhã, diluído em 1 copo de água ou suco…" at bounding box center [565, 359] width 342 height 35
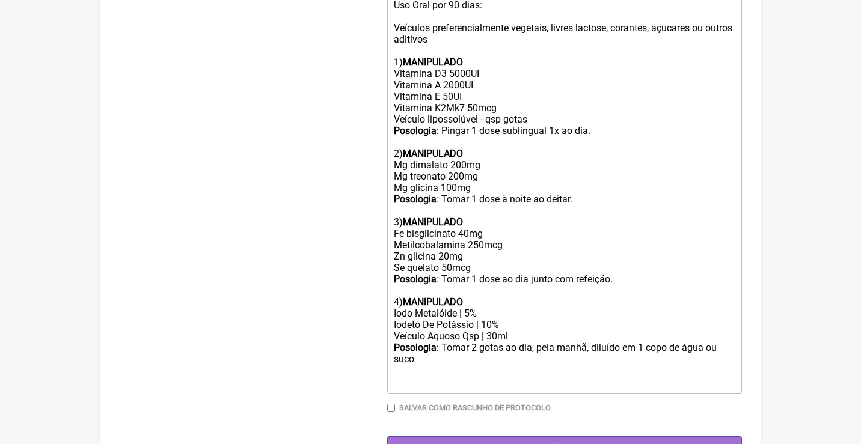
type trix-editor "<div>Uso Oral por 90 dias:<br><br>Veículos preferencialmente vegetais, livres l…"
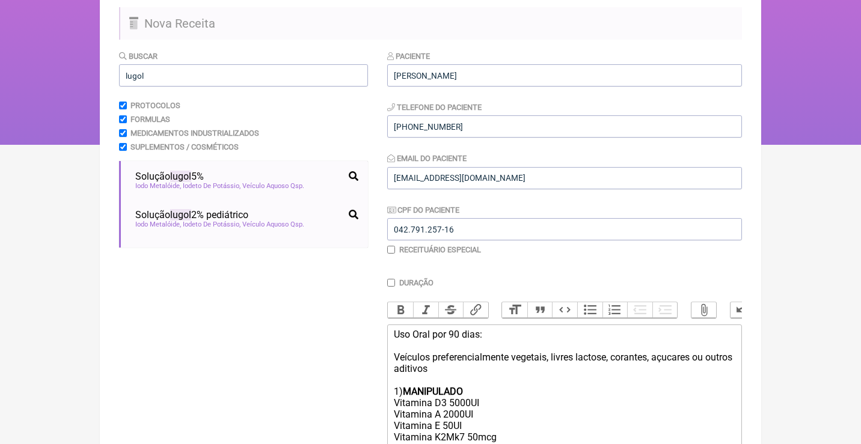
scroll to position [94, 0]
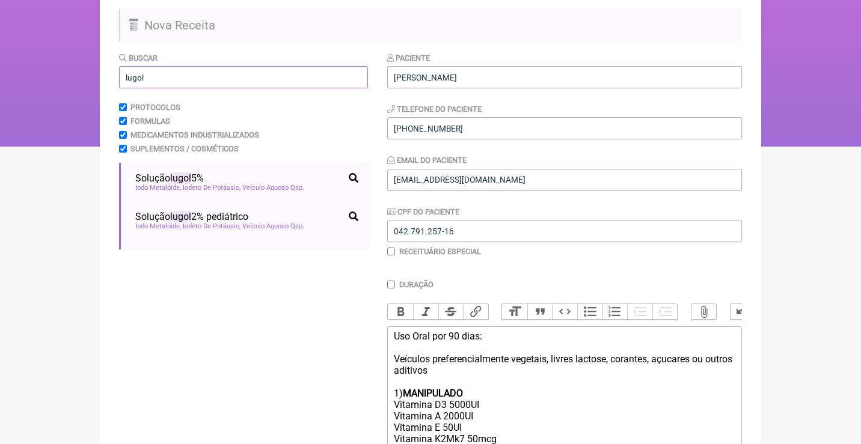
drag, startPoint x: 245, startPoint y: 85, endPoint x: 110, endPoint y: 61, distance: 137.3
click at [108, 64] on main "Nova Receita Buscar lugol Protocolos Formulas Medicamentos Industrializados Sup…" at bounding box center [430, 407] width 661 height 828
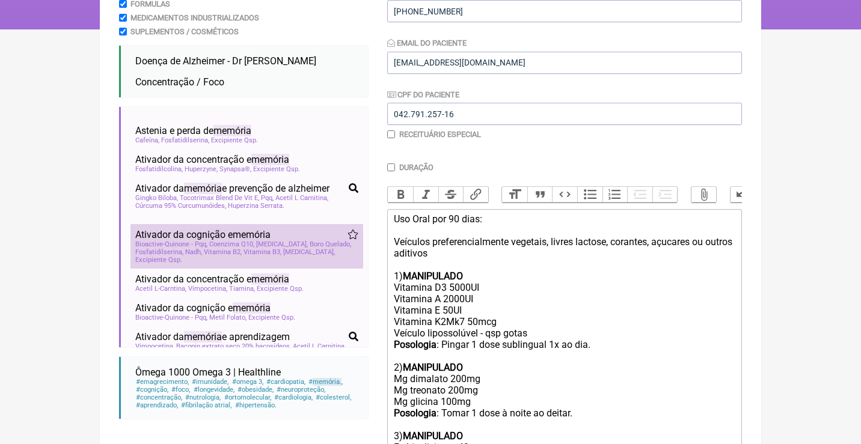
scroll to position [204, 0]
type input "memória"
click at [254, 242] on span "Coenzima Q10" at bounding box center [231, 246] width 45 height 8
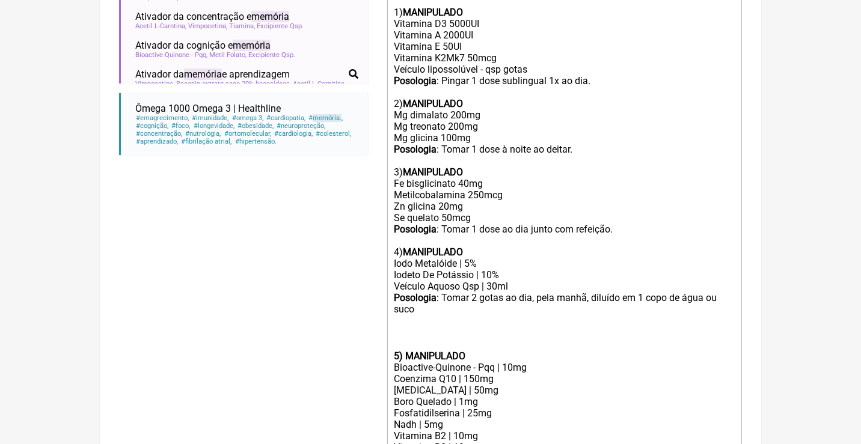
scroll to position [478, 0]
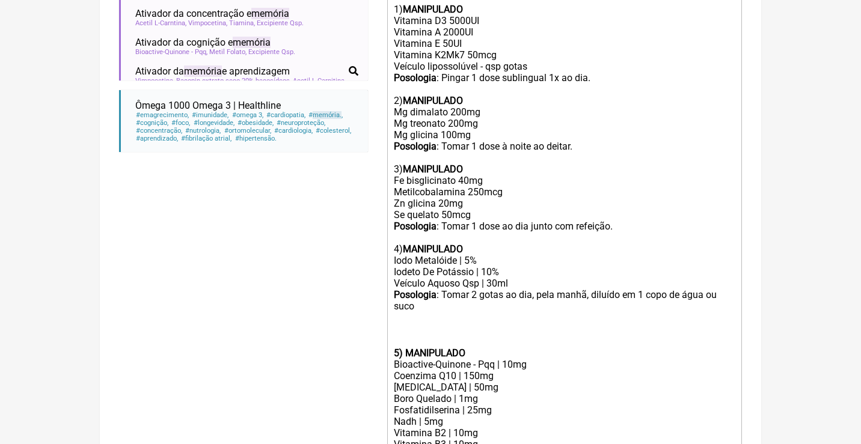
click at [407, 348] on strong "5) MANIPULADO" at bounding box center [430, 353] width 72 height 11
click at [391, 313] on trix-editor "Uso Oral por 90 dias: Veículos preferencialmente vegetais, livres lactose, cora…" at bounding box center [564, 222] width 355 height 560
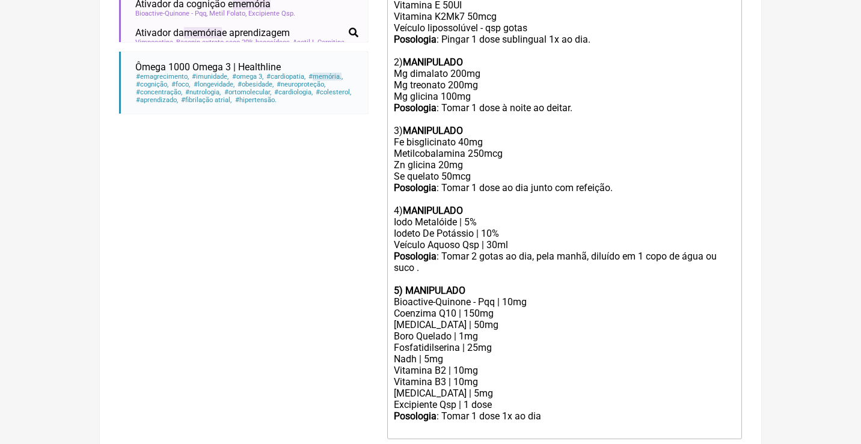
scroll to position [520, 0]
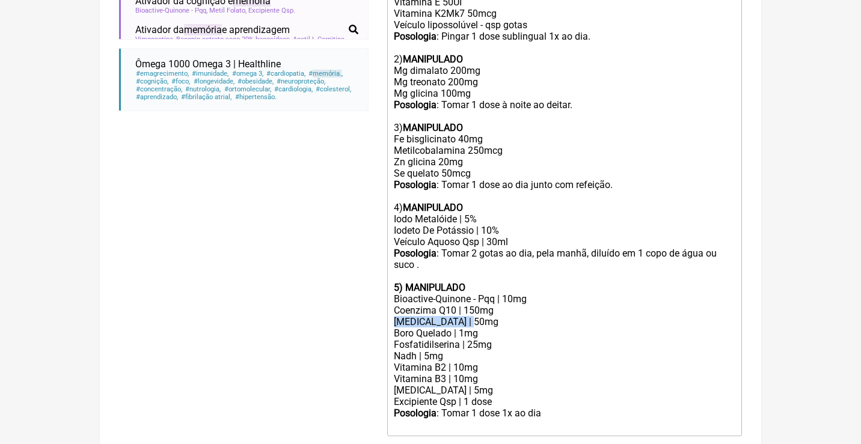
drag, startPoint x: 482, startPoint y: 301, endPoint x: 387, endPoint y: 295, distance: 95.2
click at [388, 298] on trix-editor "Uso Oral por 90 dias: Veículos preferencialmente vegetais, livres lactose, cora…" at bounding box center [564, 169] width 355 height 536
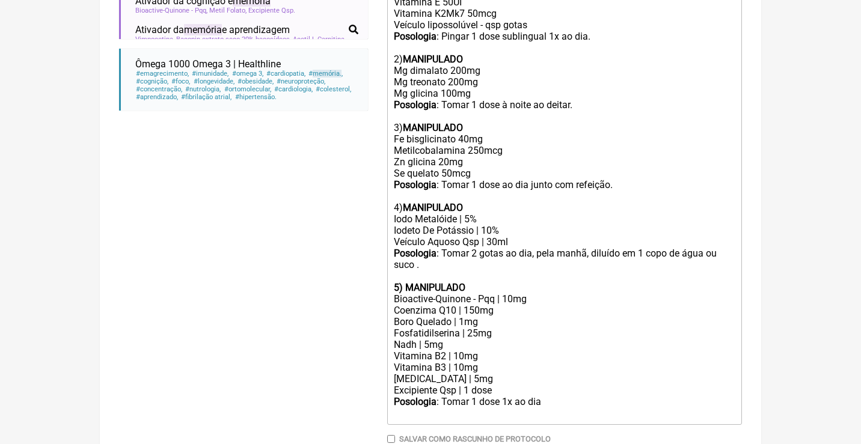
click at [564, 396] on div "Posologia : Tomar 1 dose 1x ao dia ㅤ" at bounding box center [565, 408] width 342 height 24
type trix-editor "<div>Uso Oral por 90 dias:<br><br>Veículos preferencialmente vegetais, livres l…"
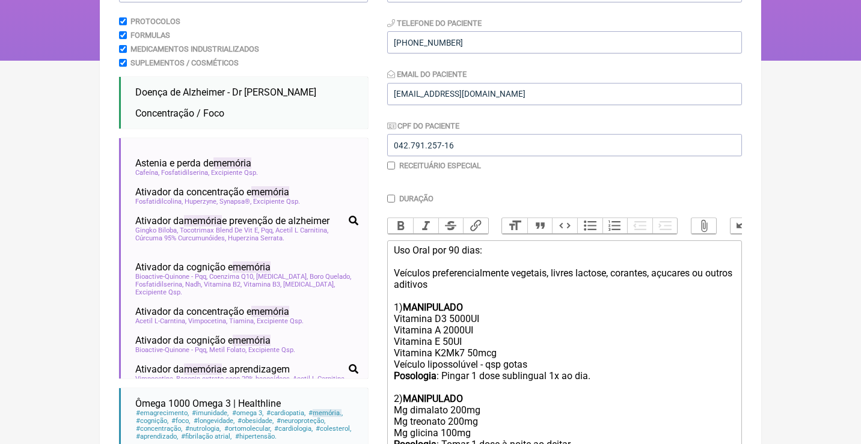
scroll to position [62, 0]
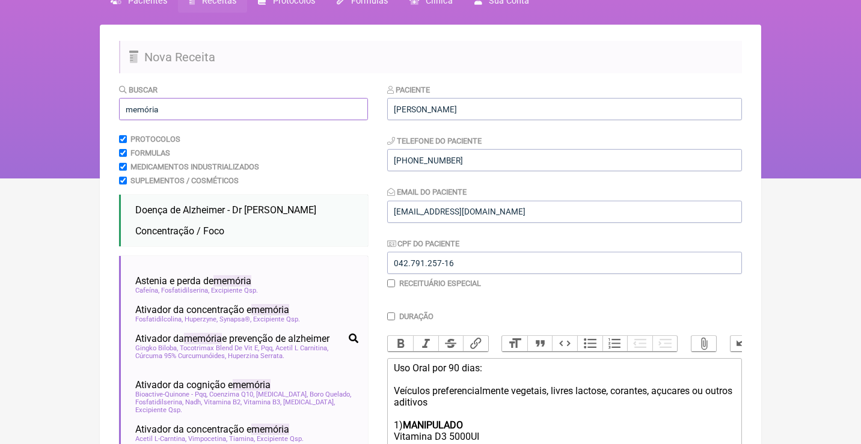
drag, startPoint x: 189, startPoint y: 100, endPoint x: 176, endPoint y: 100, distance: 12.6
click at [188, 100] on input "memória" at bounding box center [243, 109] width 249 height 22
drag, startPoint x: 185, startPoint y: 120, endPoint x: 154, endPoint y: 119, distance: 30.7
drag, startPoint x: 169, startPoint y: 114, endPoint x: 84, endPoint y: 105, distance: 85.3
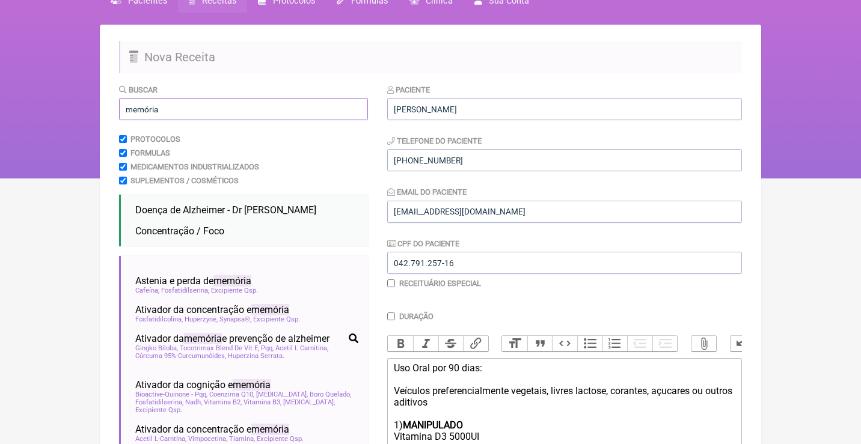
click at [84, 105] on div "FormulApp (Clínica Balance - Dra. Bruna Scalco) Sair Pacientes Receitas Protoco…" at bounding box center [430, 58] width 861 height 241
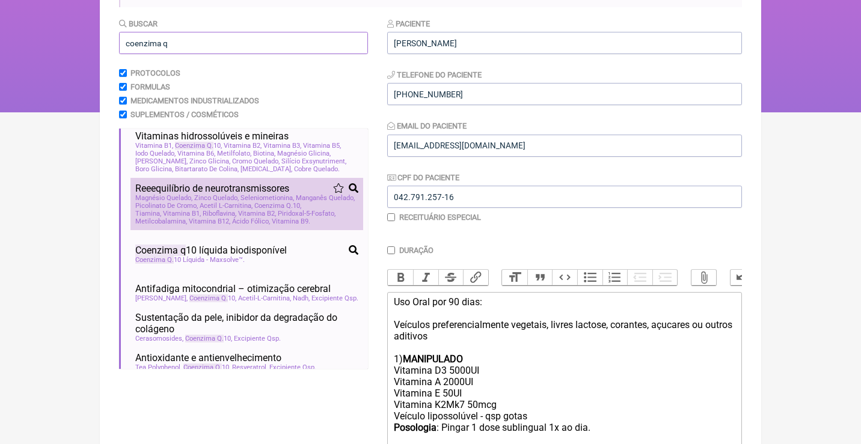
scroll to position [835, 0]
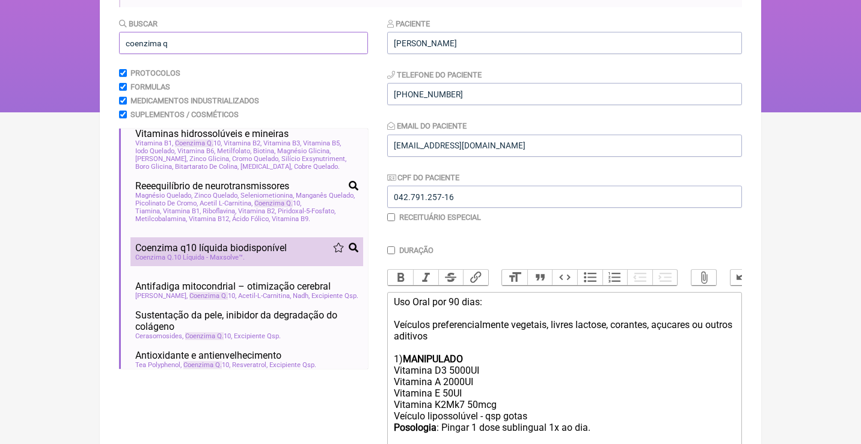
type input "coenzima q"
click at [316, 249] on div "Coenzima q 10 líquida biodisponível" at bounding box center [246, 247] width 223 height 11
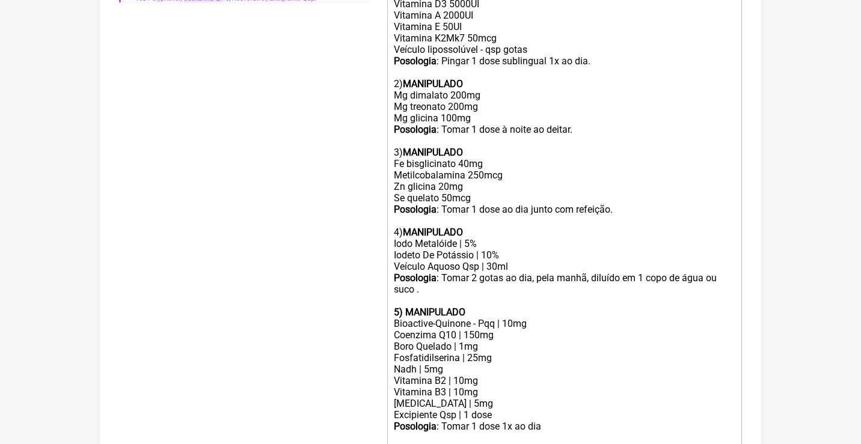
scroll to position [512, 0]
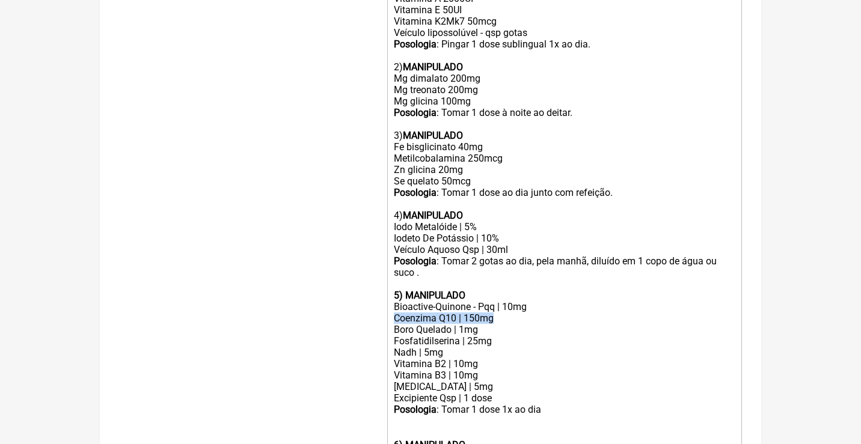
drag, startPoint x: 505, startPoint y: 296, endPoint x: 390, endPoint y: 294, distance: 114.9
click at [391, 294] on trix-editor "Uso Oral por 90 dias: Veículos preferencialmente vegetais, livres lactose, cora…" at bounding box center [564, 206] width 355 height 594
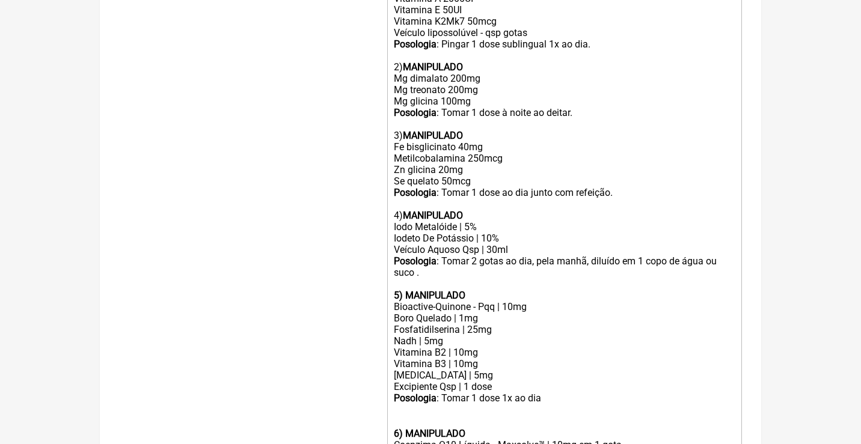
click at [394, 393] on div "Posologia : Tomar 1 dose 1x ao dia ㅤ" at bounding box center [565, 410] width 342 height 35
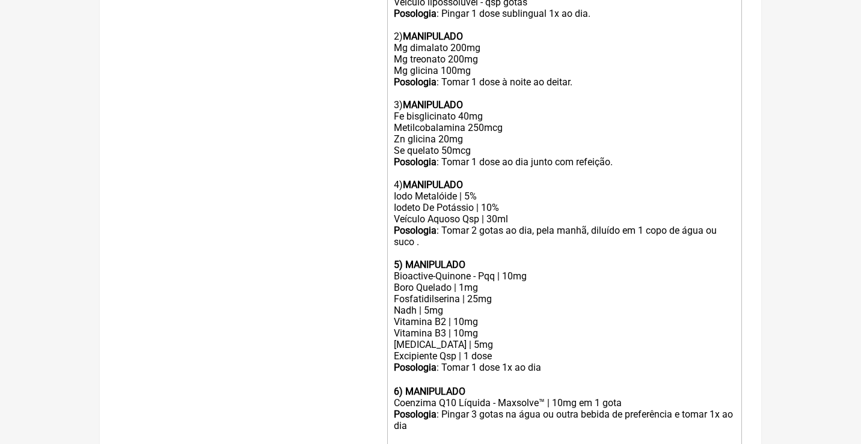
scroll to position [547, 0]
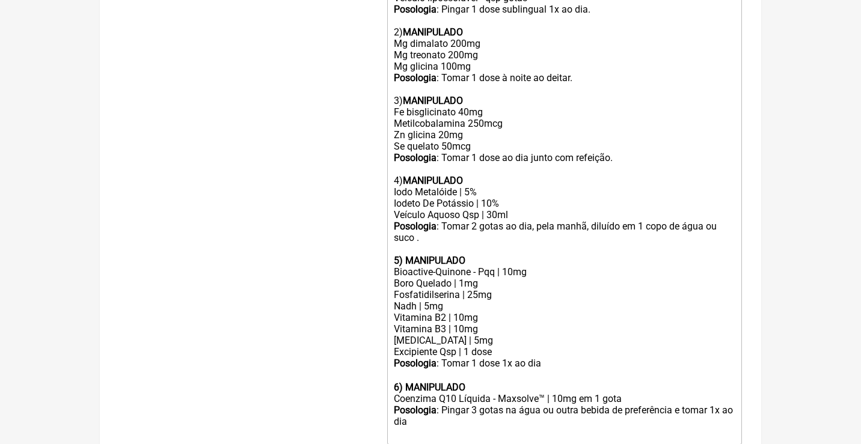
click at [464, 405] on div "Posologia : Pingar 3 gotas na água ou outra bebida de preferência e tomar 1x ao…" at bounding box center [565, 422] width 342 height 35
drag, startPoint x: 443, startPoint y: 395, endPoint x: 392, endPoint y: 393, distance: 50.5
click at [392, 393] on trix-editor "Uso Oral por 90 dias: Veículos preferencialmente vegetais, livres lactose, cora…" at bounding box center [564, 159] width 355 height 571
type trix-editor "<div>Uso Oral por 90 dias:<br><br>Veículos preferencialmente vegetais, livres l…"
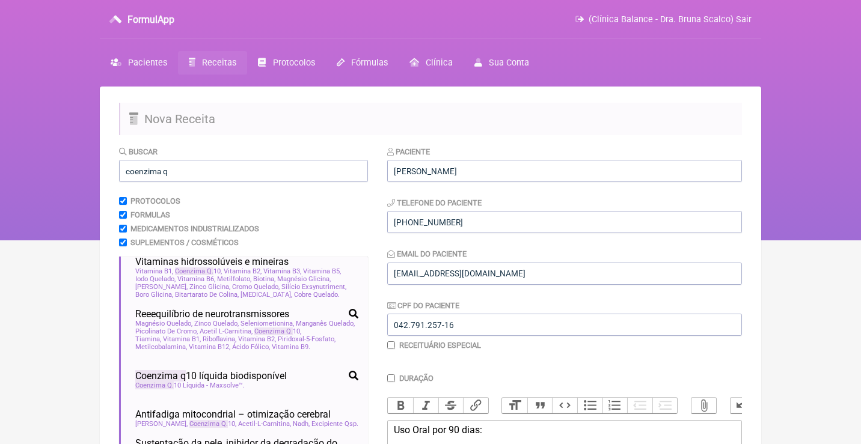
scroll to position [0, 0]
drag, startPoint x: 180, startPoint y: 174, endPoint x: 79, endPoint y: 150, distance: 104.0
click at [79, 153] on div "FormulApp (Clínica Balance - Dra. Bruna Scalco) Sair Pacientes Receitas Protoco…" at bounding box center [430, 120] width 861 height 241
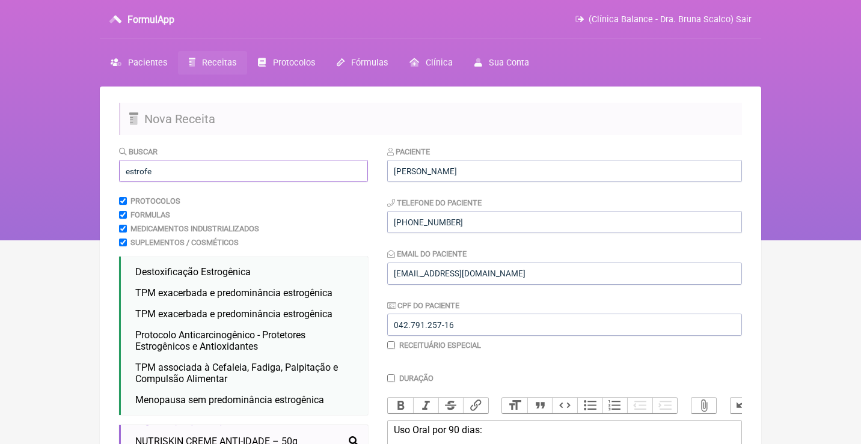
drag, startPoint x: 173, startPoint y: 172, endPoint x: 85, endPoint y: 171, distance: 87.8
click at [87, 172] on div "FormulApp (Clínica Balance - Dra. Bruna Scalco) Sair Pacientes Receitas Protoco…" at bounding box center [430, 120] width 861 height 241
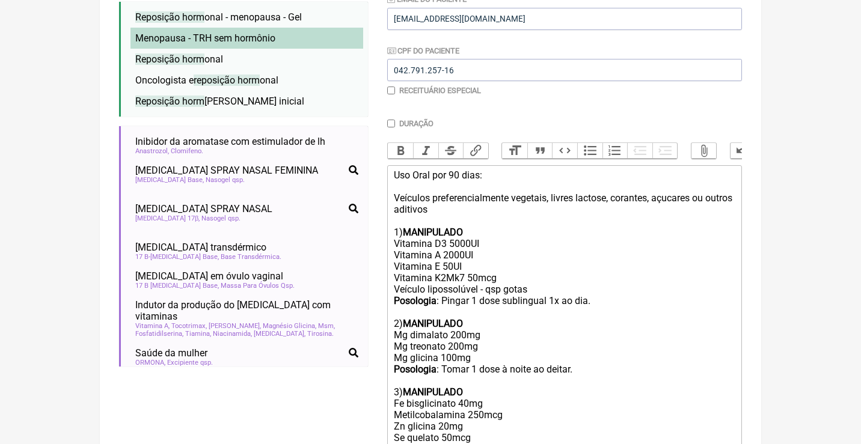
type input "reposição hormonal"
click at [280, 38] on li "Menopausa - TRH sem hormônio menopausa reposição não-hormonal trh sem hormônio" at bounding box center [246, 38] width 233 height 21
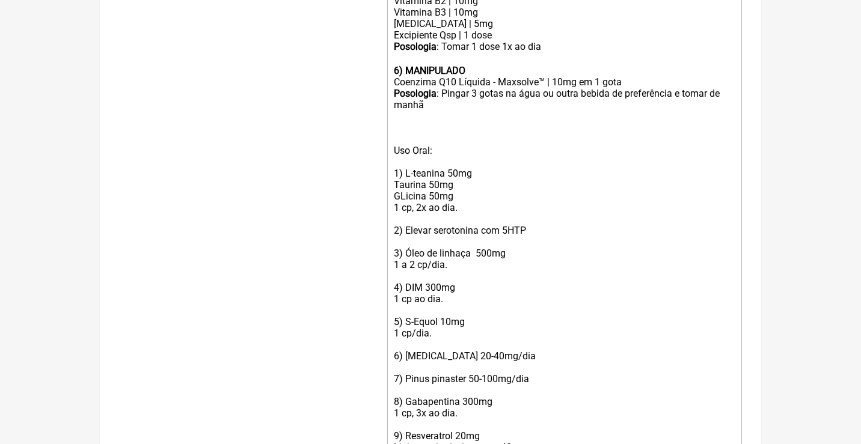
scroll to position [892, 0]
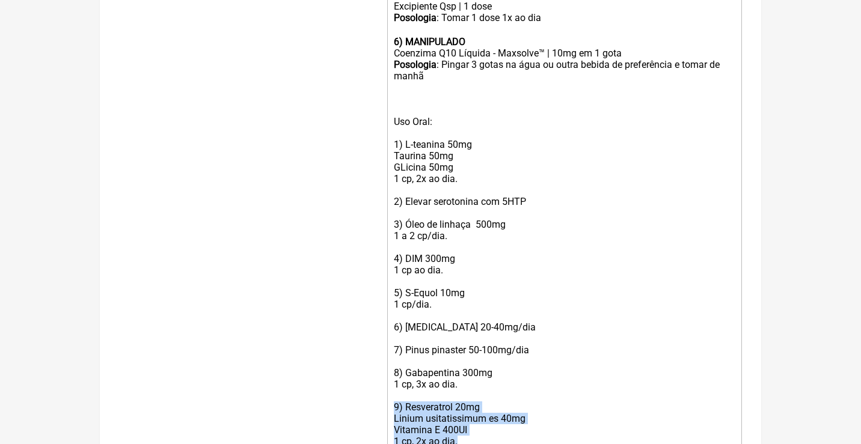
drag, startPoint x: 464, startPoint y: 393, endPoint x: 392, endPoint y: 358, distance: 79.9
click at [474, 388] on div "Uso Oral: 1) L-teanina 50mg Taurina 50mg GLicina 50mg 1 cp, 2x ao dia. 2) Eleva…" at bounding box center [565, 287] width 342 height 343
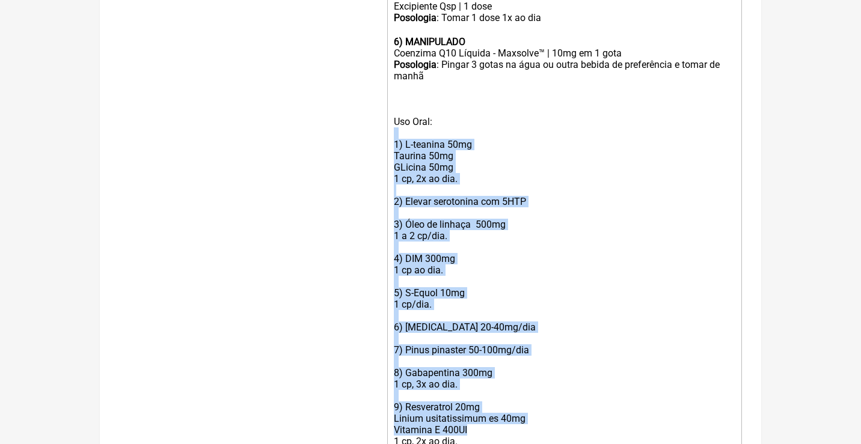
drag, startPoint x: 479, startPoint y: 385, endPoint x: 364, endPoint y: 97, distance: 309.8
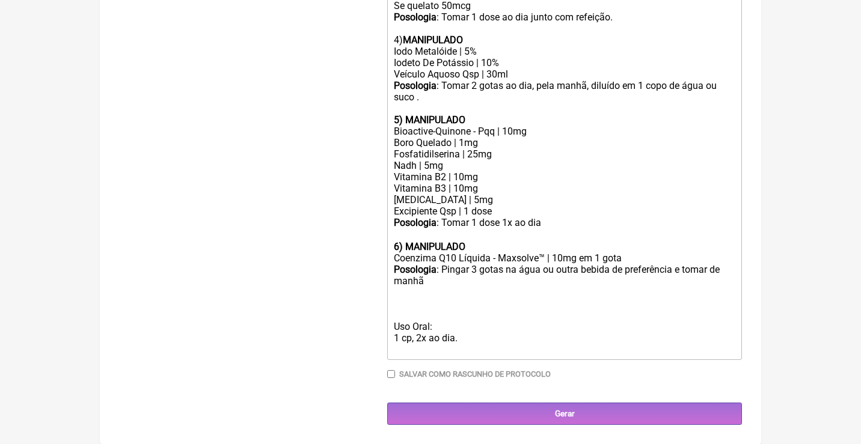
scroll to position [652, 0]
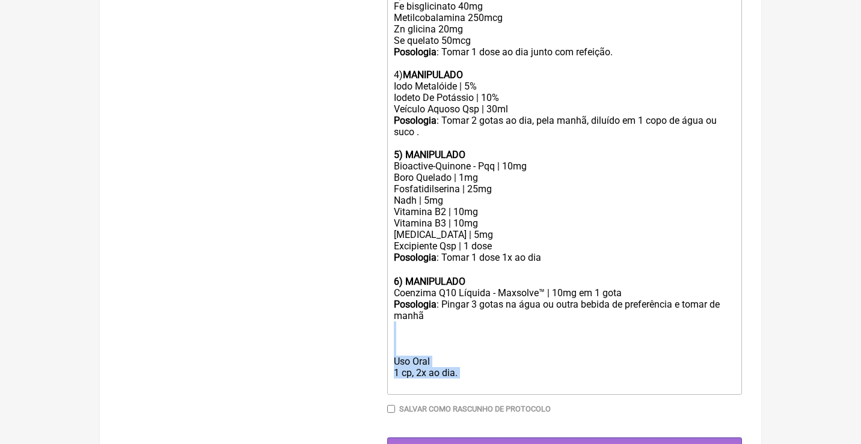
drag, startPoint x: 474, startPoint y: 345, endPoint x: 387, endPoint y: 311, distance: 93.8
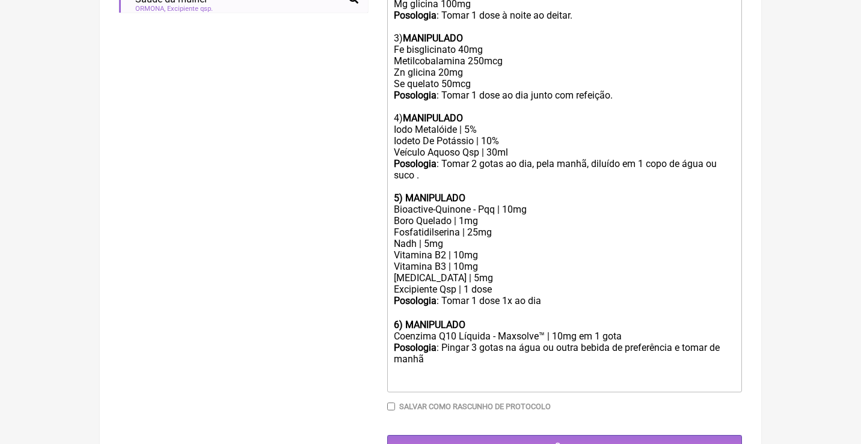
scroll to position [598, 0]
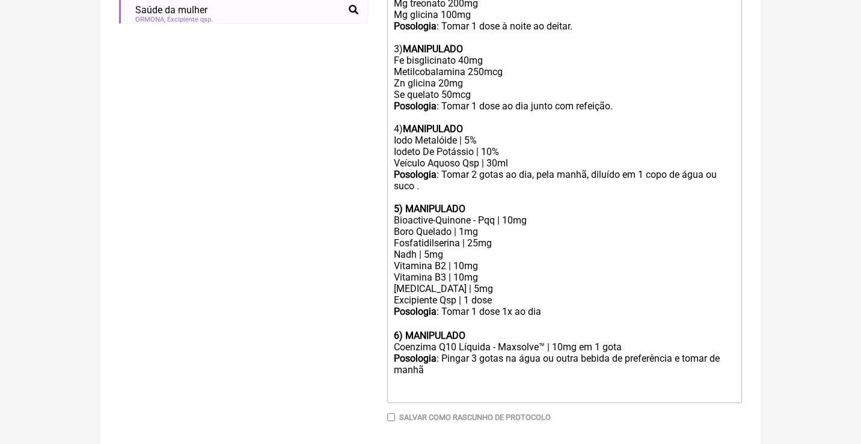
type trix-editor "<div>Uso Oral por 90 dias:<br><br>Veículos preferencialmente vegetais, livres l…"
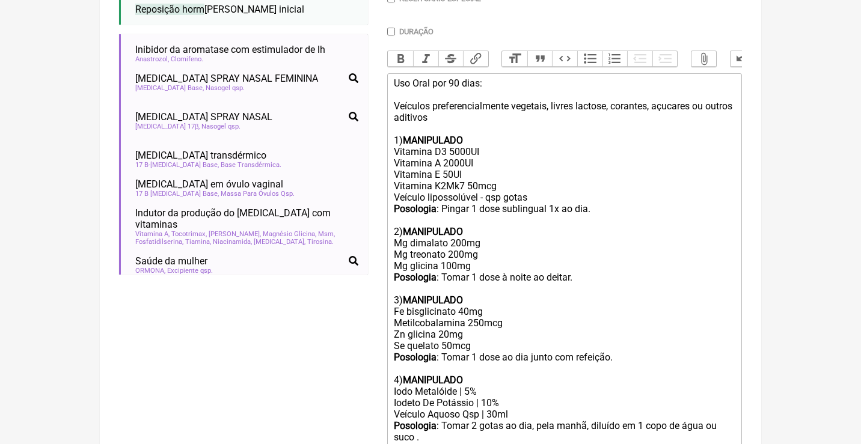
scroll to position [148, 0]
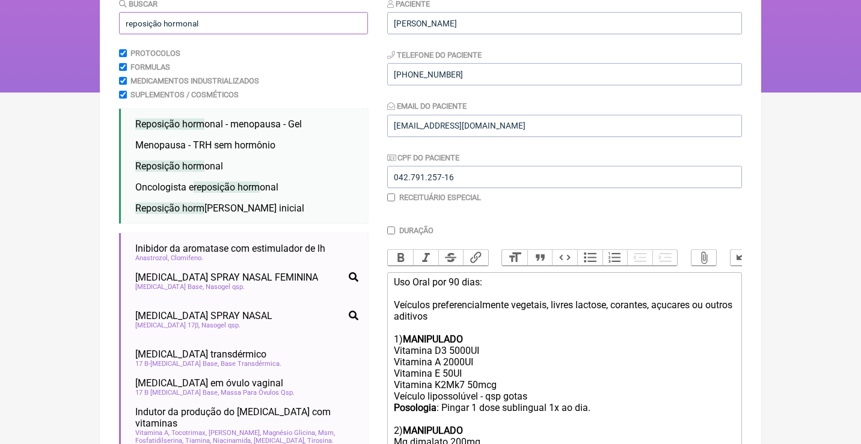
drag, startPoint x: 215, startPoint y: 26, endPoint x: 81, endPoint y: 13, distance: 134.7
type input "estrad"
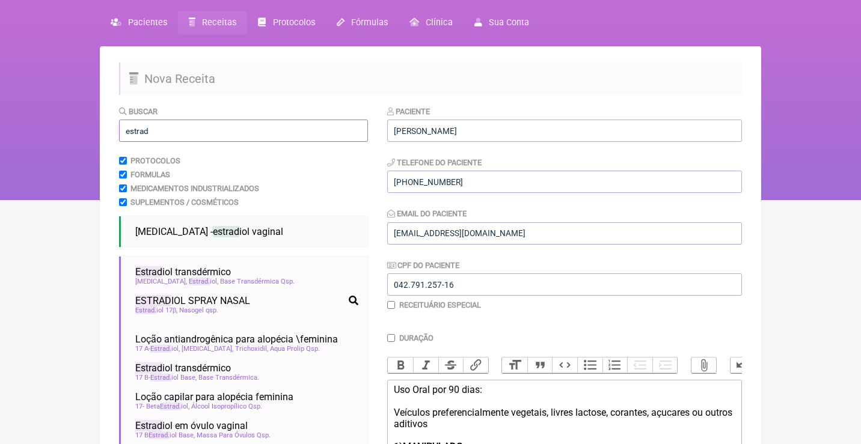
scroll to position [34, 0]
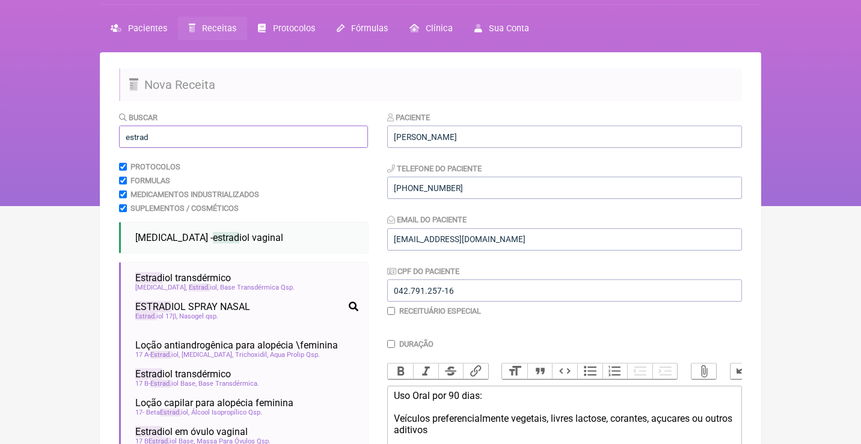
drag, startPoint x: 171, startPoint y: 138, endPoint x: 119, endPoint y: 137, distance: 51.7
click at [119, 138] on input "estrad" at bounding box center [243, 137] width 249 height 22
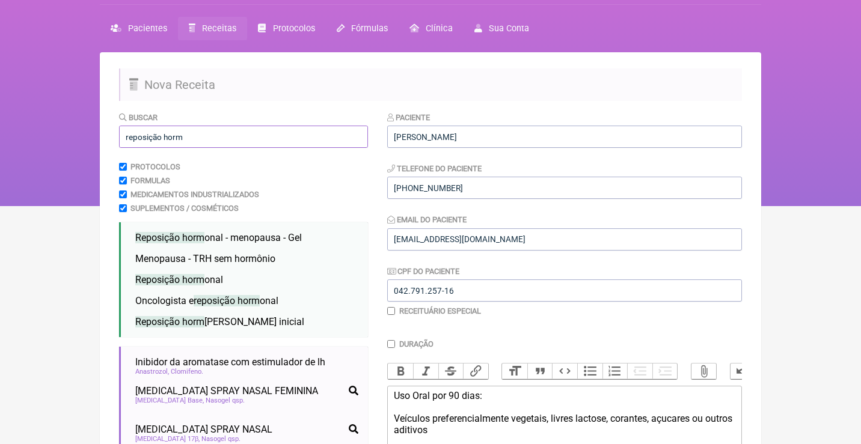
type input "reposição hormonal"
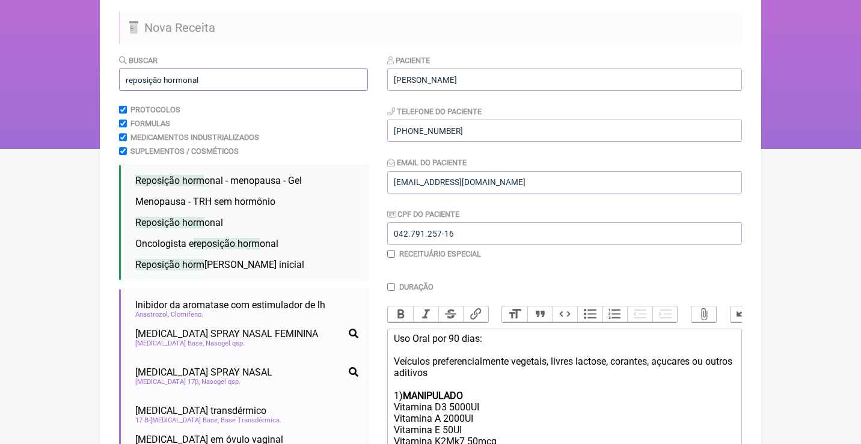
scroll to position [91, 0]
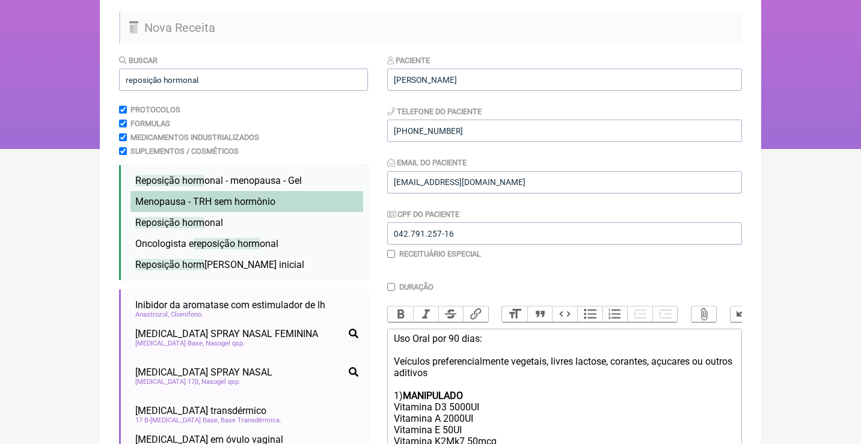
click at [316, 197] on li "Menopausa - TRH sem hormônio menopausa reposição não-hormonal trh sem hormônio" at bounding box center [246, 201] width 233 height 21
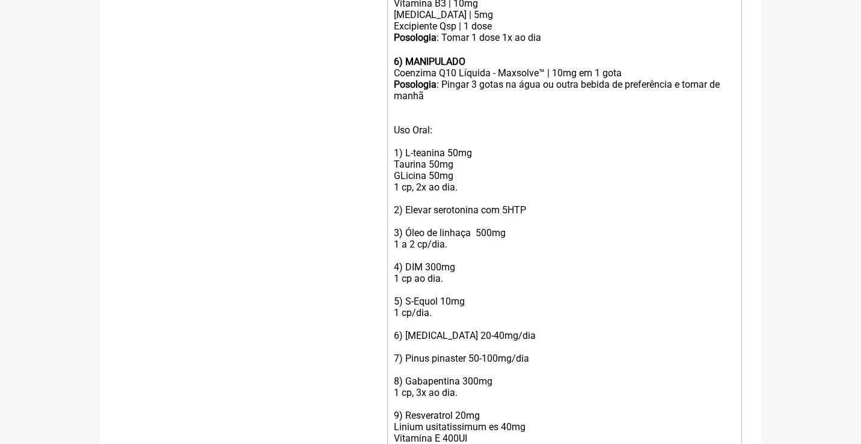
scroll to position [877, 0]
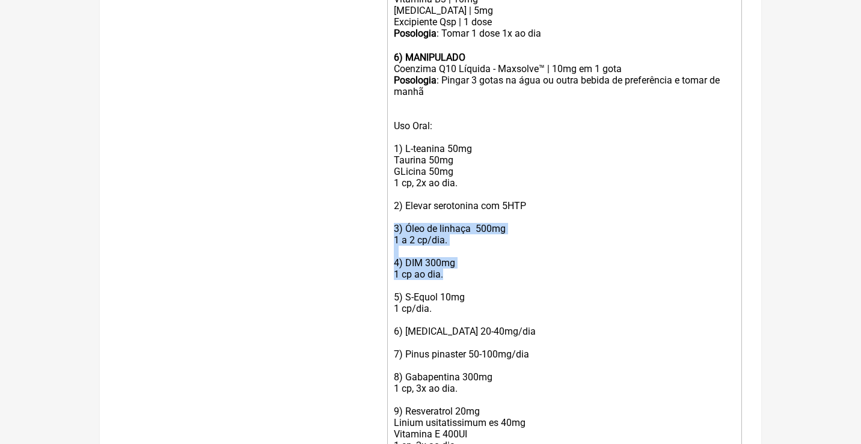
drag, startPoint x: 452, startPoint y: 233, endPoint x: 391, endPoint y: 189, distance: 74.5
click at [392, 189] on trix-editor "Uso Oral por 90 dias: Veículos preferencialmente vegetais, livres lactose, cora…" at bounding box center [564, 6] width 355 height 924
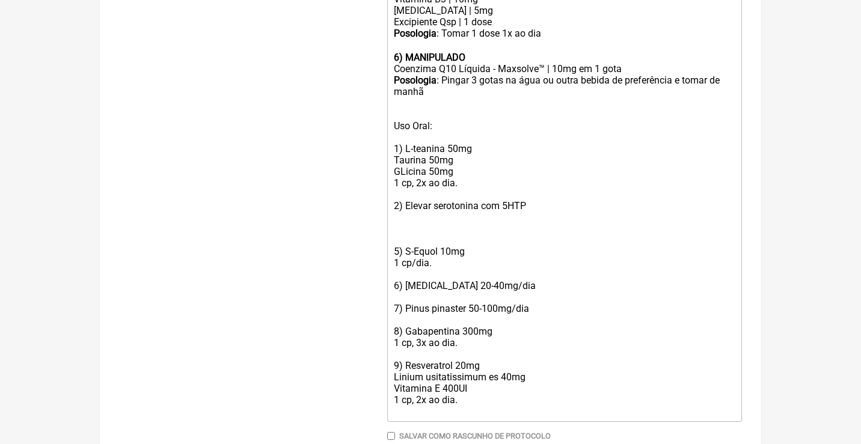
click at [457, 75] on div "Posologia : Pingar 3 gotas na água ou outra bebida de preferência e tomar de ma…" at bounding box center [565, 98] width 342 height 46
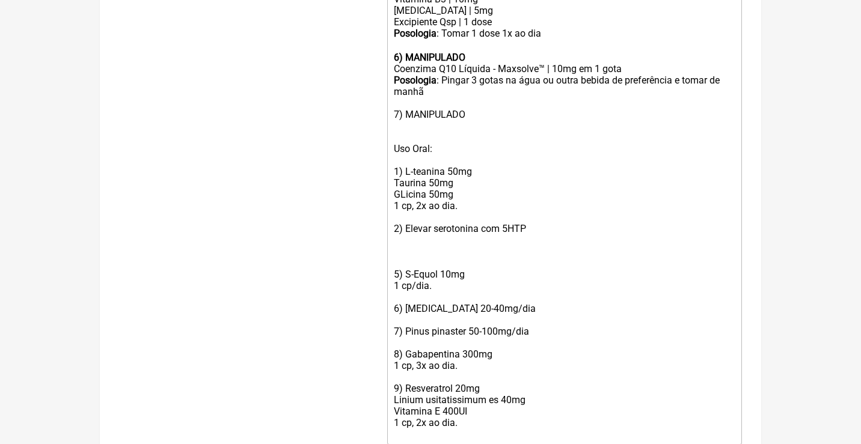
paste trix-editor "3) Óleo de linhaça&nbsp; 500mg<br>1 a 2 cp/dia.<br>&nbsp;<br>4) DIM 300mg<br>1 …"
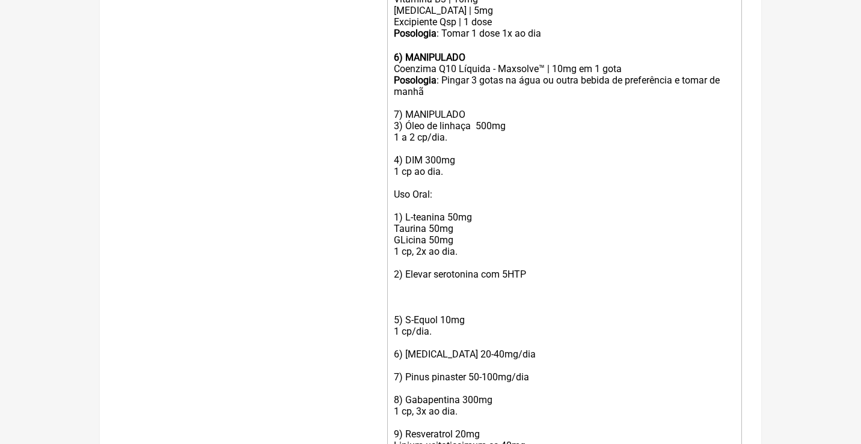
click at [408, 91] on div "Posologia : Pingar 3 gotas na água ou outra bebida de preferência e tomar de ma…" at bounding box center [565, 132] width 342 height 114
click at [473, 90] on div "Posologia : Pingar 3 gotas na água ou outra bebida de preferência e tomar de ma…" at bounding box center [565, 132] width 342 height 114
drag, startPoint x: 450, startPoint y: 107, endPoint x: 379, endPoint y: 104, distance: 71.0
click at [407, 126] on div "Posologia : Pingar 3 gotas na água ou outra bebida de preferência e tomar de ma…" at bounding box center [565, 132] width 342 height 114
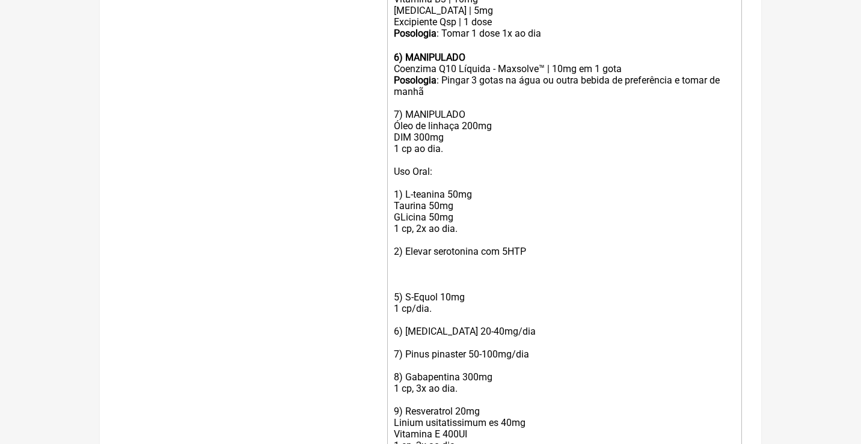
click at [426, 103] on div "Posologia : Pingar 3 gotas na água ou outra bebida de preferência e tomar de ma…" at bounding box center [565, 120] width 342 height 91
drag, startPoint x: 479, startPoint y: 289, endPoint x: 404, endPoint y: 289, distance: 75.2
click at [404, 289] on div "Uso Oral: 1) L-teanina 50mg Taurina 50mg GLicina 50mg 1 cp, 2x ao dia. 2) Eleva…" at bounding box center [565, 314] width 342 height 297
click at [451, 116] on div "Posologia : Pingar 3 gotas na água ou outra bebida de preferência e tomar de ma…" at bounding box center [565, 120] width 342 height 91
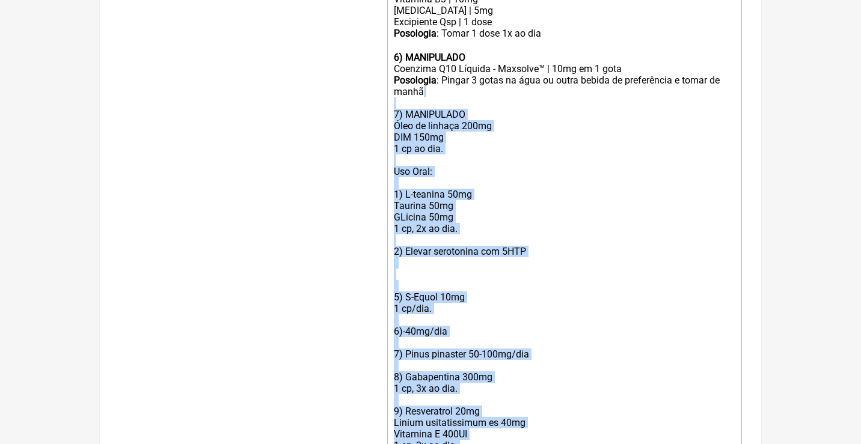
drag, startPoint x: 468, startPoint y: 403, endPoint x: 379, endPoint y: 72, distance: 342.9
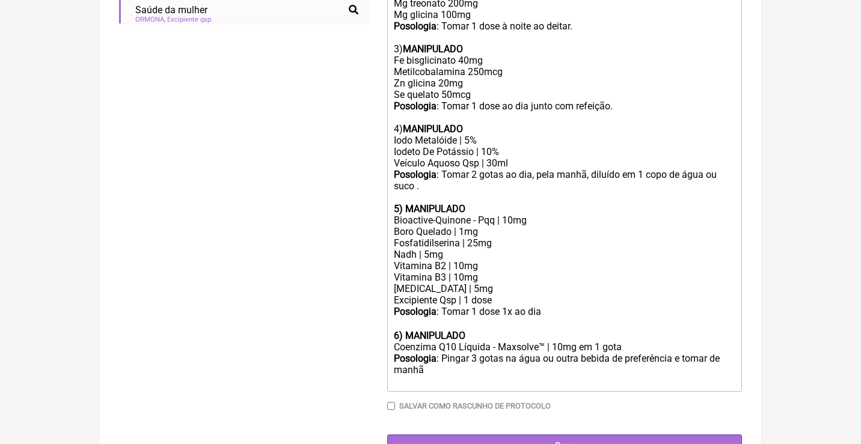
type trix-editor "<div>Uso Oral por 90 dias:<br><br>Veículos preferencialmente vegetais, livres l…"
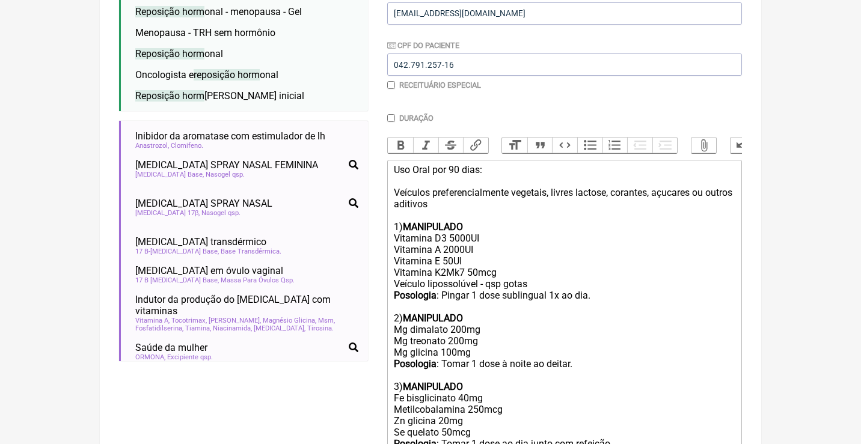
scroll to position [29, 0]
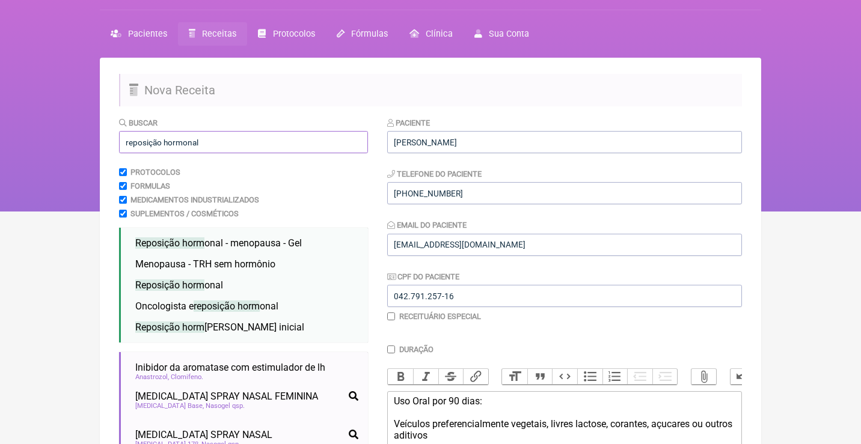
drag, startPoint x: 210, startPoint y: 141, endPoint x: 80, endPoint y: 135, distance: 130.6
click at [80, 135] on div "FormulApp (Clínica Balance - Dra. Bruna Scalco) Sair Pacientes Receitas Protoco…" at bounding box center [430, 91] width 861 height 241
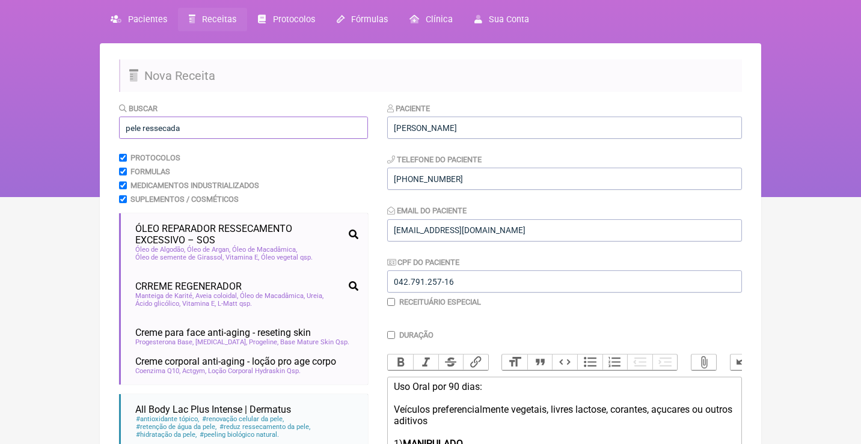
scroll to position [4, 0]
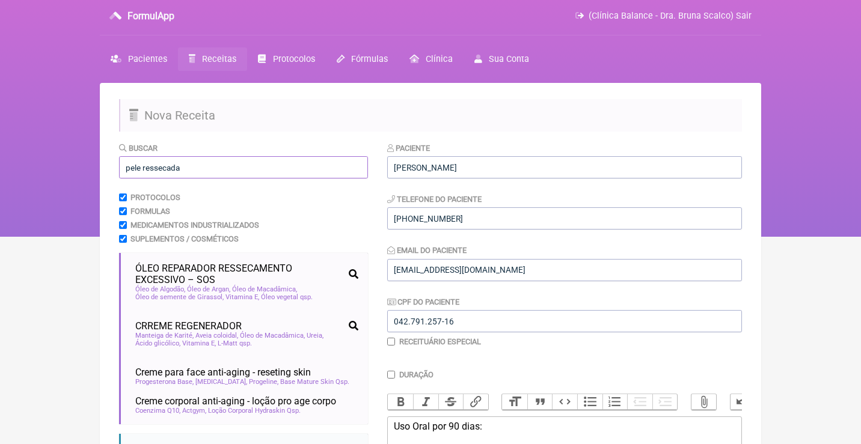
drag, startPoint x: 210, startPoint y: 168, endPoint x: 80, endPoint y: 168, distance: 129.9
click at [80, 168] on div "FormulApp (Clínica Balance - Dra. Bruna Scalco) Sair Pacientes Receitas Protoco…" at bounding box center [430, 116] width 861 height 241
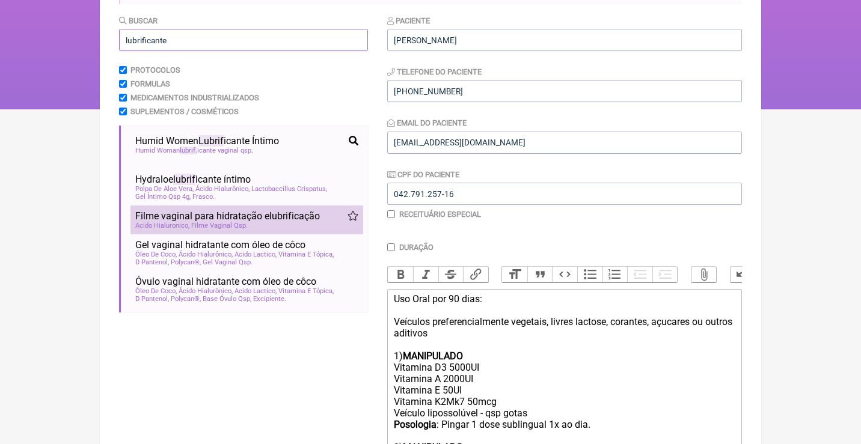
scroll to position [133, 0]
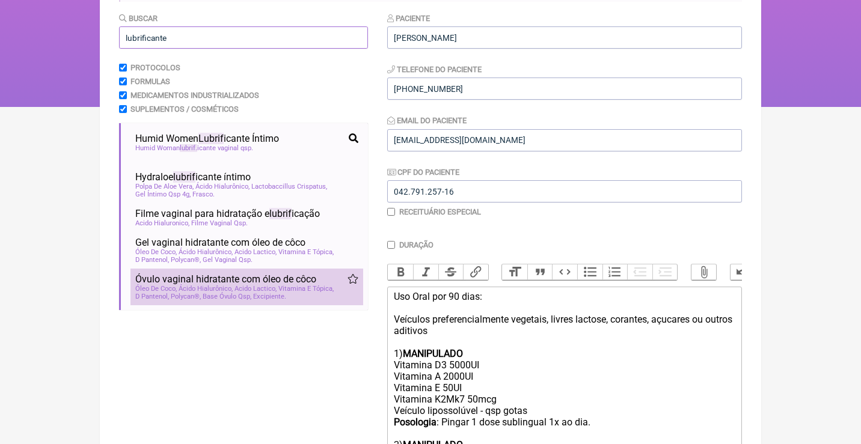
type input "lubrificante"
click at [269, 285] on span "Acido Lactico" at bounding box center [256, 289] width 42 height 8
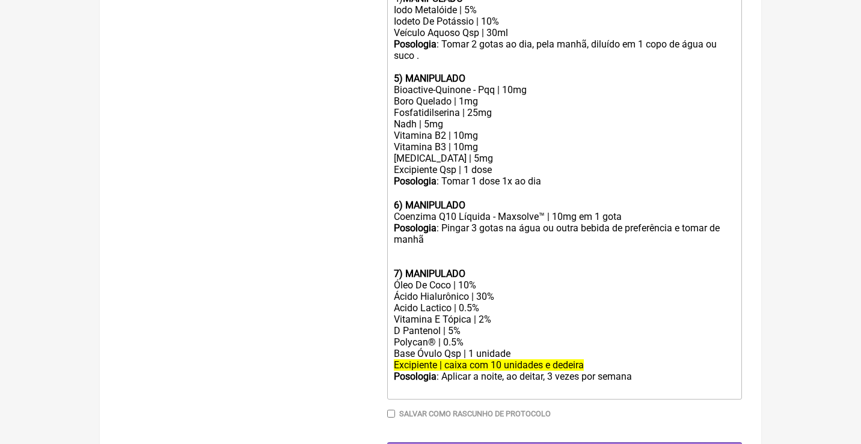
scroll to position [728, 0]
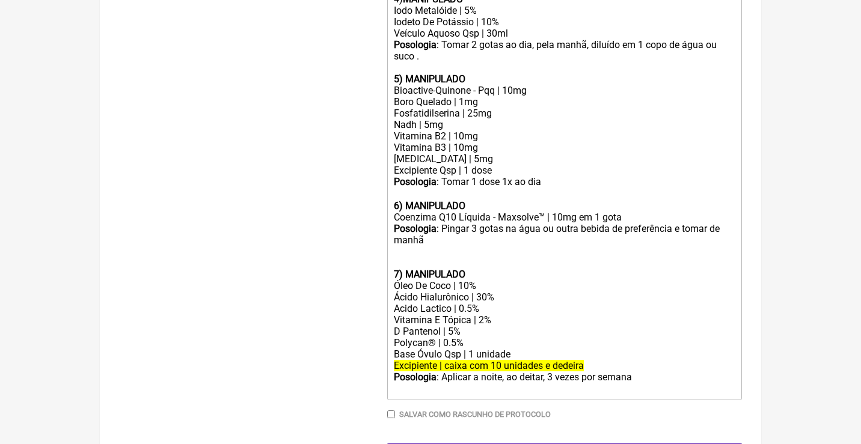
click at [391, 224] on trix-editor "Uso Oral por 90 dias: Veículos preferencialmente vegetais, livres lactose, cora…" at bounding box center [564, 46] width 355 height 708
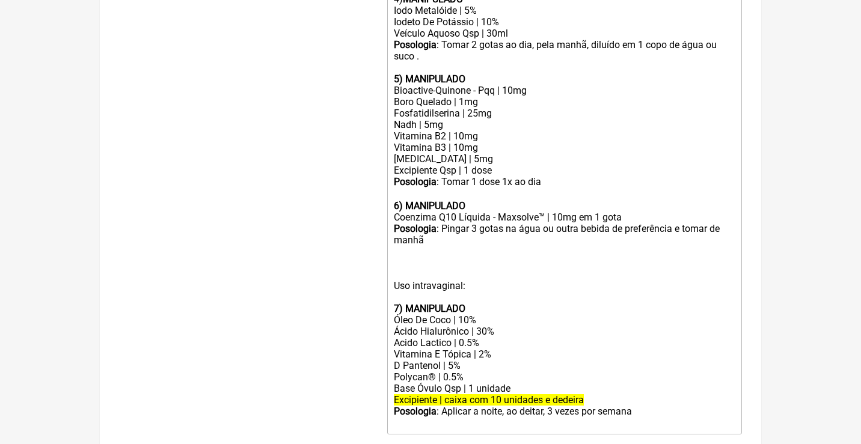
click at [398, 303] on strong "7) MANIPULADO" at bounding box center [430, 308] width 72 height 11
drag, startPoint x: 470, startPoint y: 339, endPoint x: 390, endPoint y: 337, distance: 80.0
click at [391, 337] on trix-editor "Uso Oral por 90 dias: Veículos preferencialmente vegetais, livres lactose, cora…" at bounding box center [564, 63] width 355 height 743
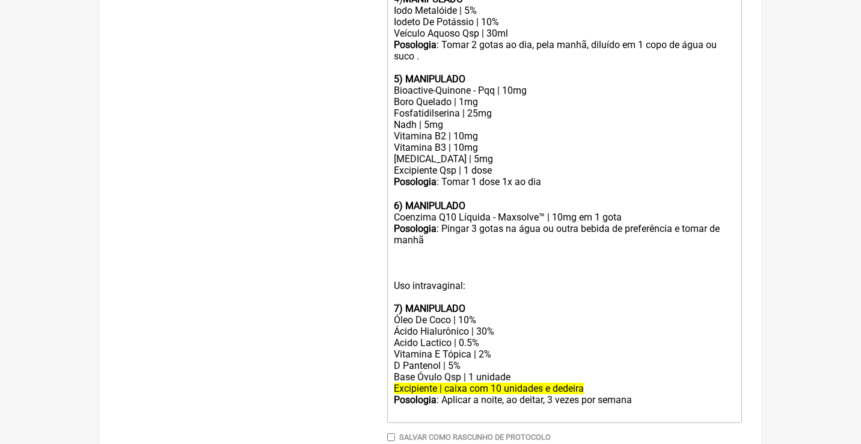
click at [533, 372] on div "Base Óvulo Qsp | 1 unidade" at bounding box center [565, 377] width 342 height 11
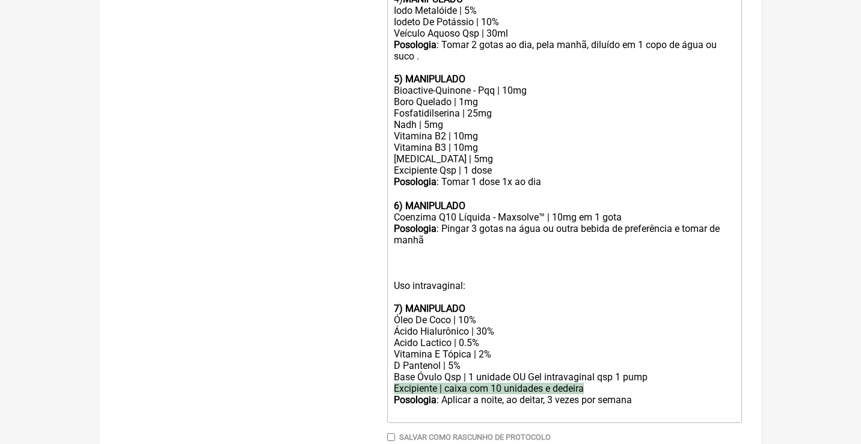
drag, startPoint x: 597, startPoint y: 351, endPoint x: 396, endPoint y: 348, distance: 200.9
click at [396, 383] on div "Excipiente | caixa com 10 unidades e dedeira" at bounding box center [565, 388] width 342 height 11
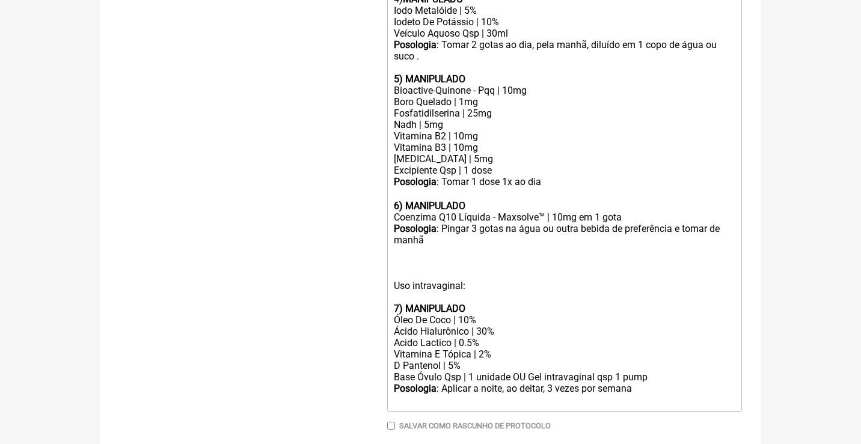
click at [648, 383] on div "Posologia : Aplicar a noite, ao deitar, 3 vezes por semana ㅤ" at bounding box center [565, 395] width 342 height 24
type trix-editor "<div>Uso Oral por 90 dias:<br><br>Veículos preferencialmente vegetais, livres l…"
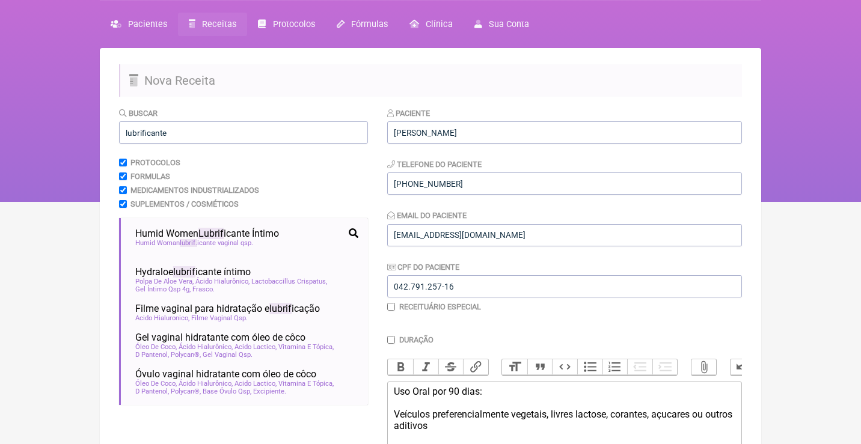
scroll to position [37, 0]
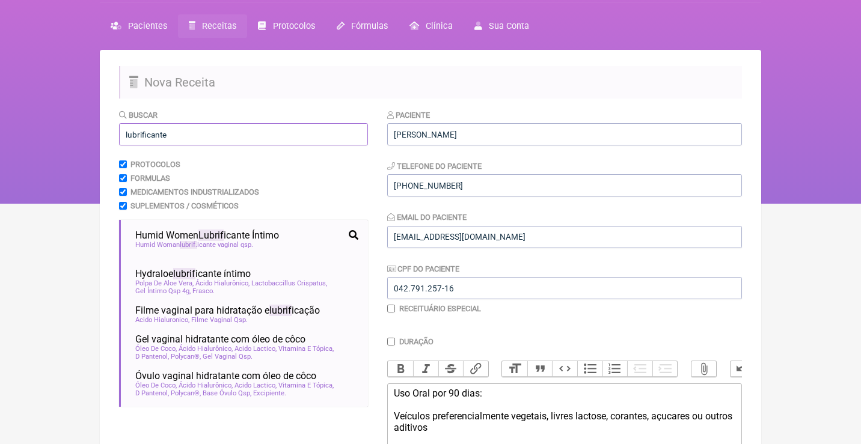
drag, startPoint x: 192, startPoint y: 137, endPoint x: 122, endPoint y: 132, distance: 69.9
click at [123, 132] on input "lubrificante" at bounding box center [243, 134] width 249 height 22
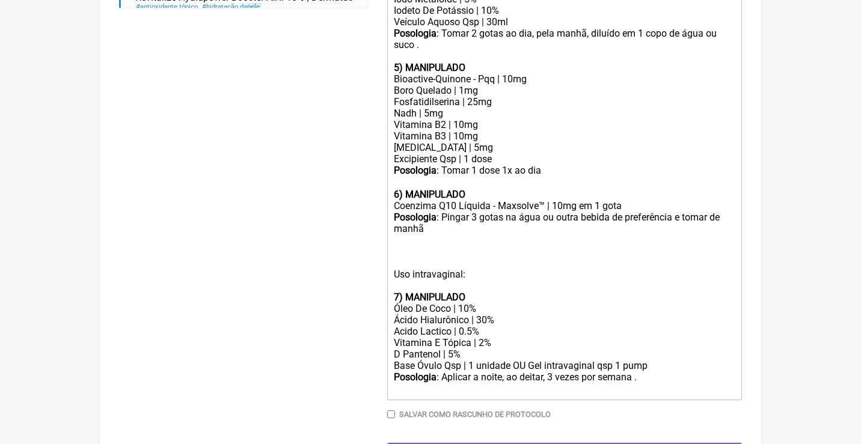
scroll to position [739, 0]
type input "pele"
click at [664, 372] on div "Posologia : Aplicar a noite, ao deitar, 3 vezes por semana ㅤ." at bounding box center [565, 384] width 342 height 24
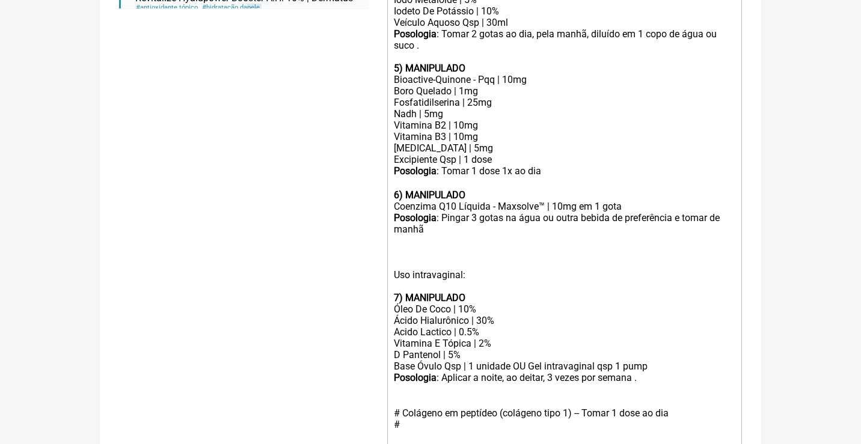
click at [499, 375] on div "Posologia : Aplicar a noite, ao deitar, 3 vezes por semana ㅤ. # Colágeno em pep…" at bounding box center [565, 407] width 342 height 70
click at [419, 385] on div "Posologia : Aplicar a noite, ao deitar, 3 vezes por semana ㅤ. # Colágeno em pep…" at bounding box center [565, 407] width 342 height 70
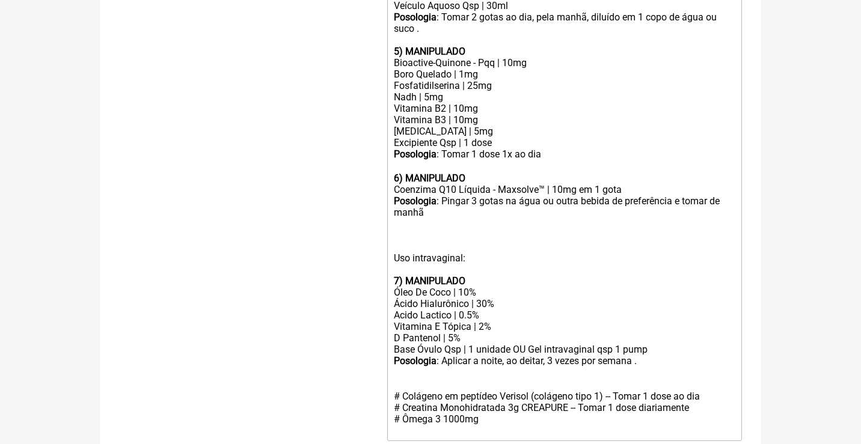
scroll to position [758, 0]
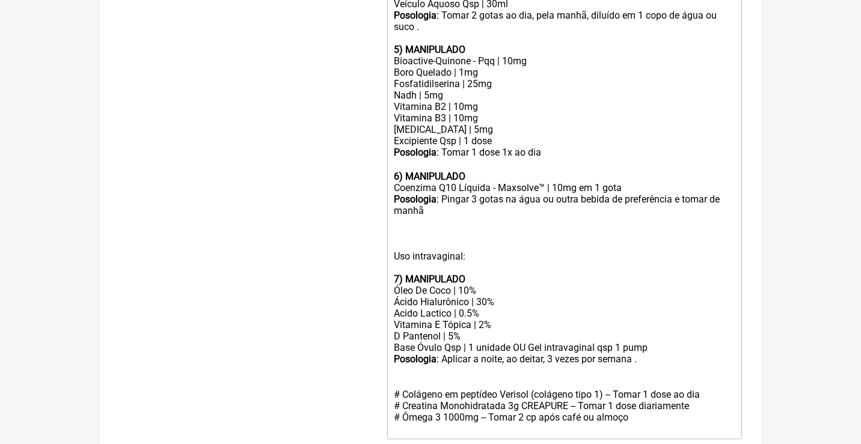
type trix-editor "<div>Uso Oral por 90 dias:<br><br>Veículos preferencialmente vegetais, livres l…"
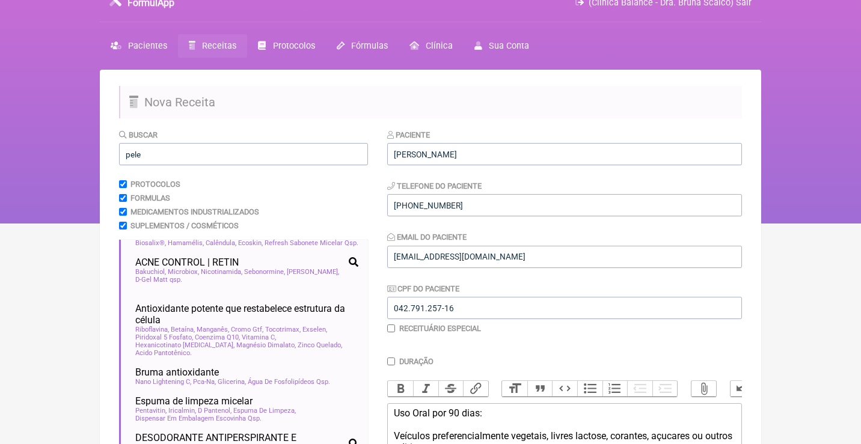
scroll to position [16, 0]
drag, startPoint x: 188, startPoint y: 151, endPoint x: 100, endPoint y: 153, distance: 87.8
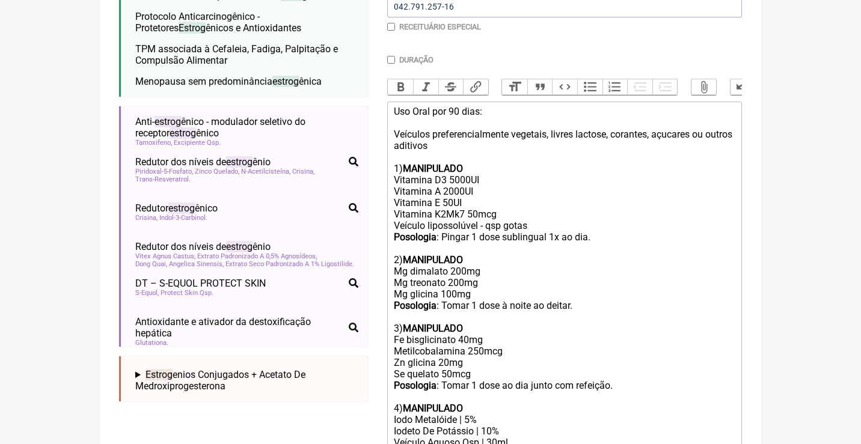
scroll to position [333, 0]
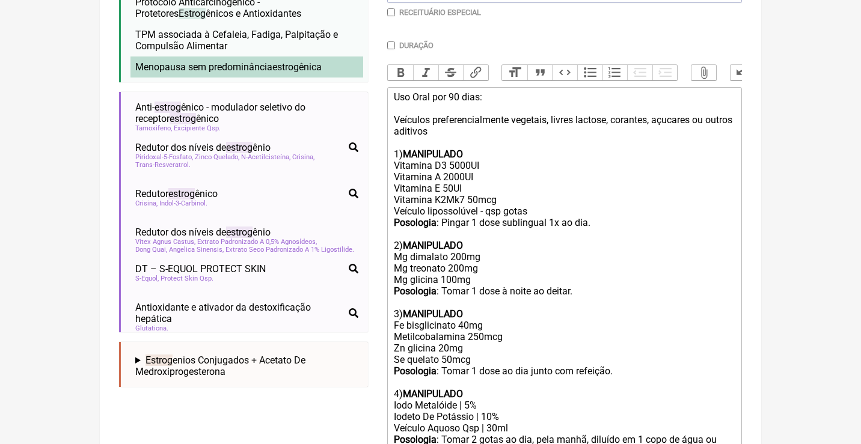
type input "estrago"
click at [195, 67] on li "Menopausa sem predominância estrog ênica menopausa nutrologia medicina integrat…" at bounding box center [246, 67] width 233 height 21
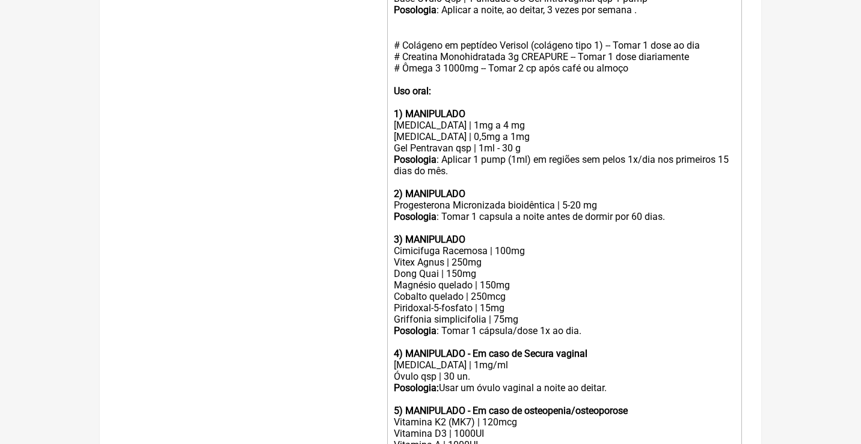
scroll to position [1109, 0]
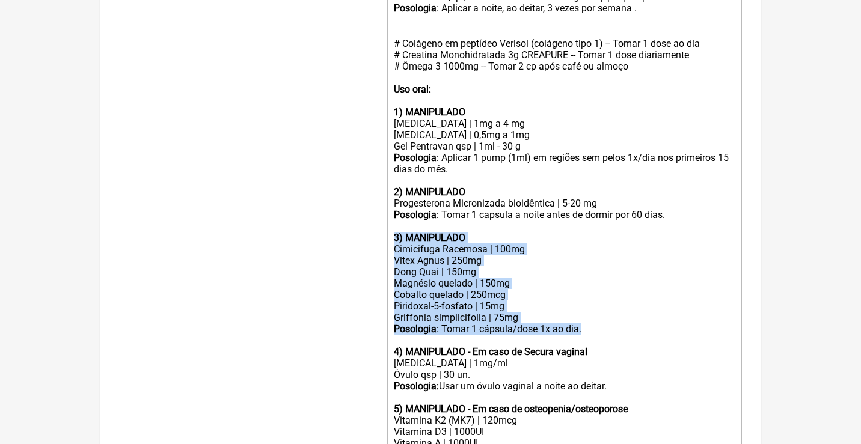
drag, startPoint x: 393, startPoint y: 183, endPoint x: 590, endPoint y: 270, distance: 215.1
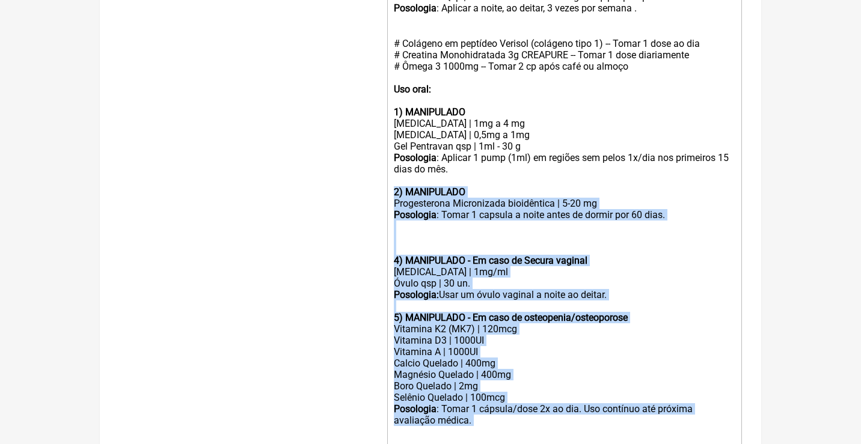
drag, startPoint x: 494, startPoint y: 370, endPoint x: 385, endPoint y: 146, distance: 250.1
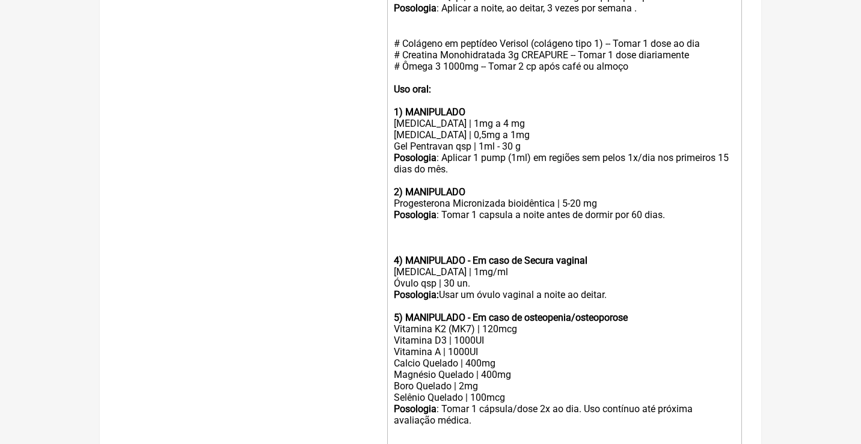
scroll to position [988, 0]
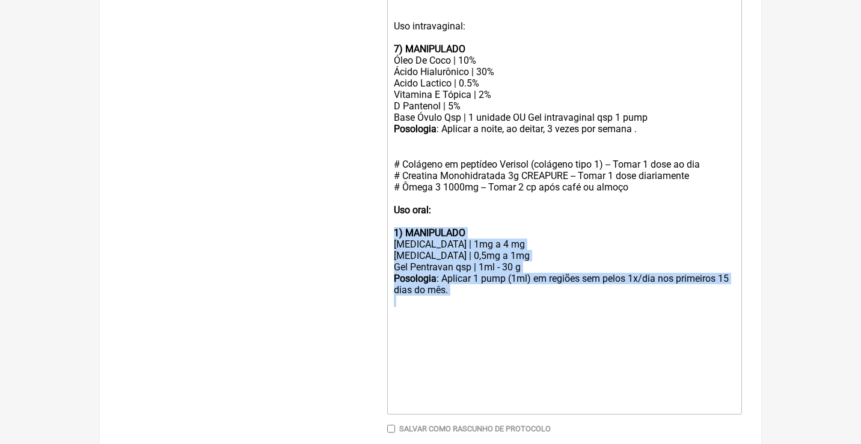
drag, startPoint x: 477, startPoint y: 262, endPoint x: 381, endPoint y: 189, distance: 120.6
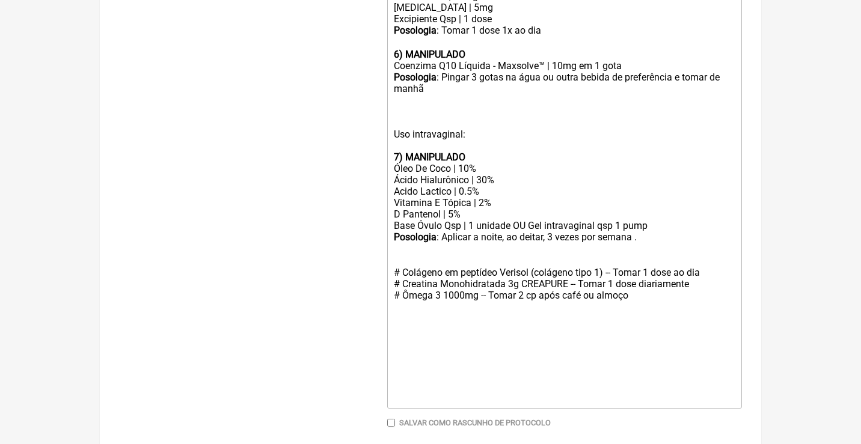
scroll to position [823, 0]
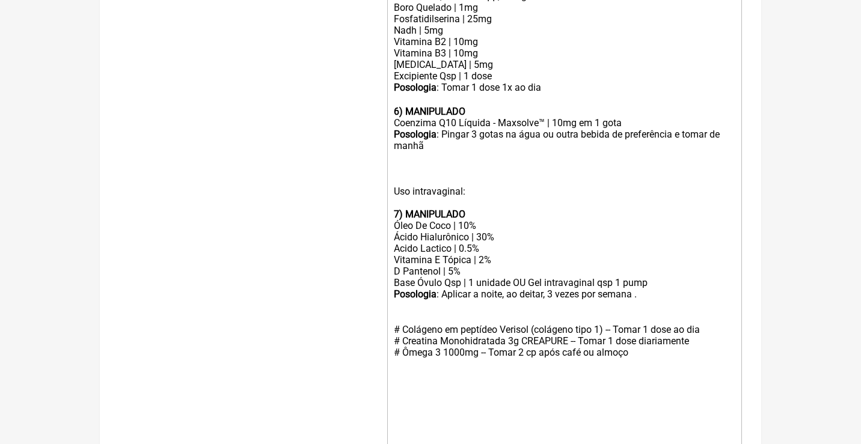
click at [451, 129] on div "Posologia : Pingar 3 gotas na água ou outra bebida de preferência e tomar de ma…" at bounding box center [565, 169] width 342 height 80
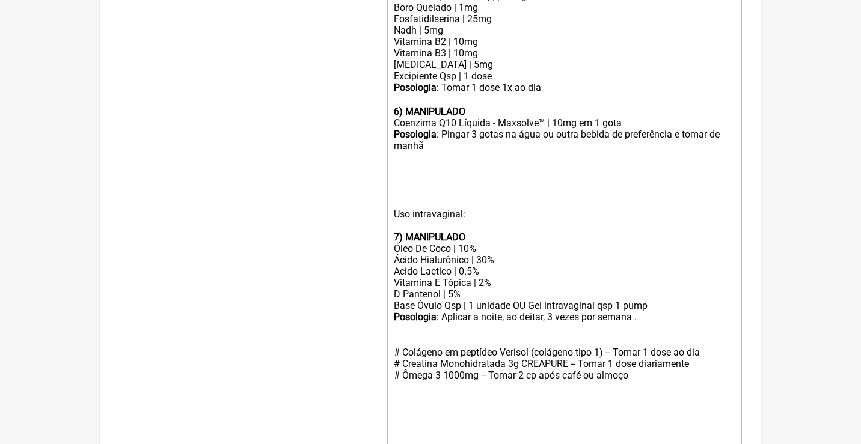
paste trix-editor "strong>3) MANIPULADO</strong></div><div>Cimicifuga Racemosa | 100mg</div><div>V…"
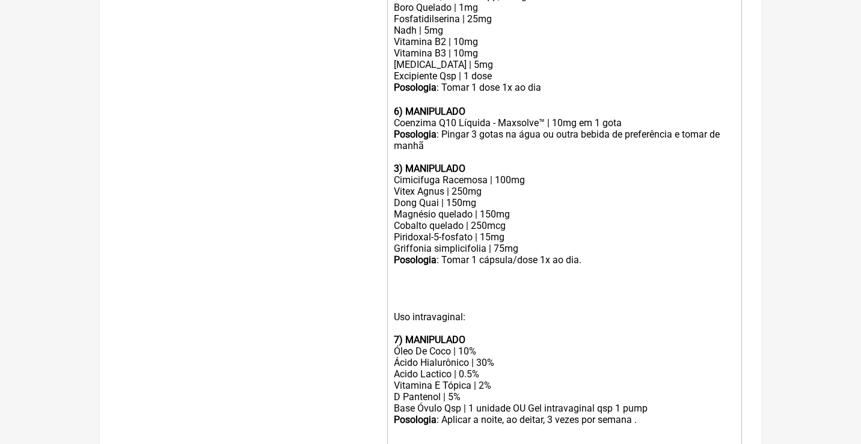
click at [397, 163] on strong "3) MANIPULADO" at bounding box center [430, 168] width 72 height 11
click at [503, 174] on div "Cimicifuga Racemosa | 100mg" at bounding box center [565, 179] width 342 height 11
click at [456, 186] on div "Vitex Agnus | 250mg" at bounding box center [565, 191] width 342 height 11
click at [458, 197] on div "Dong Quai | 150mg" at bounding box center [565, 202] width 342 height 11
drag, startPoint x: 517, startPoint y: 185, endPoint x: 384, endPoint y: 183, distance: 133.5
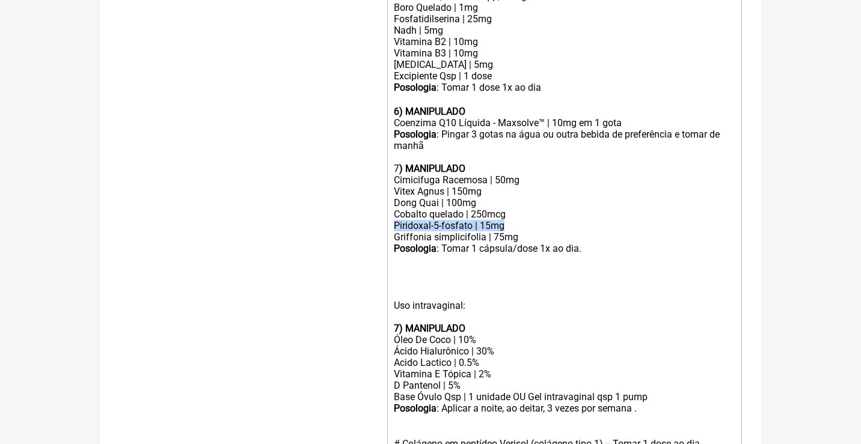
drag, startPoint x: 511, startPoint y: 191, endPoint x: 388, endPoint y: 192, distance: 122.7
click at [390, 192] on trix-editor "Uso Oral por 90 dias: Veículos preferencialmente vegetais, livres lactose, cora…" at bounding box center [564, 89] width 355 height 983
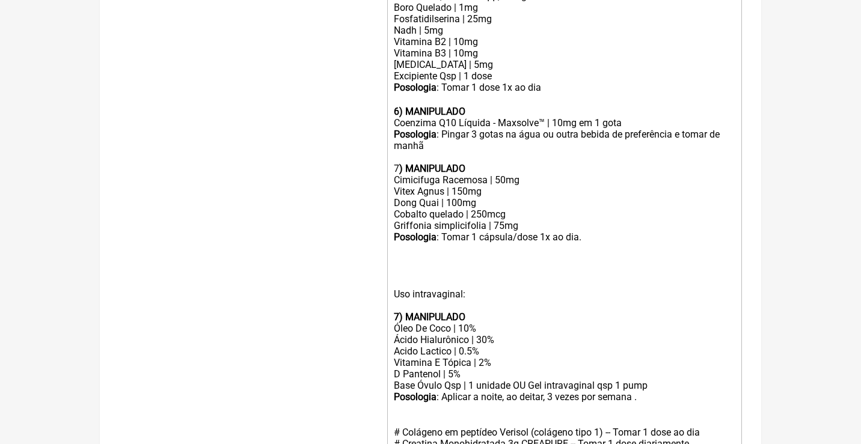
click at [518, 232] on div "Posologia : Tomar 1 cápsula/dose 1x ao dia." at bounding box center [565, 237] width 342 height 11
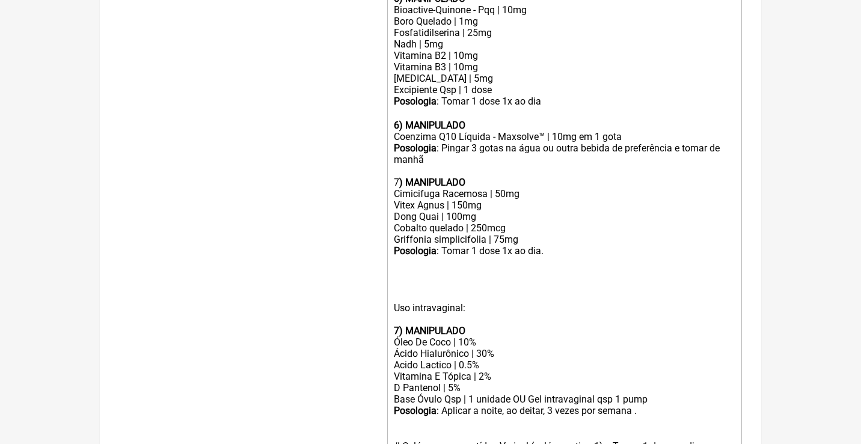
scroll to position [815, 0]
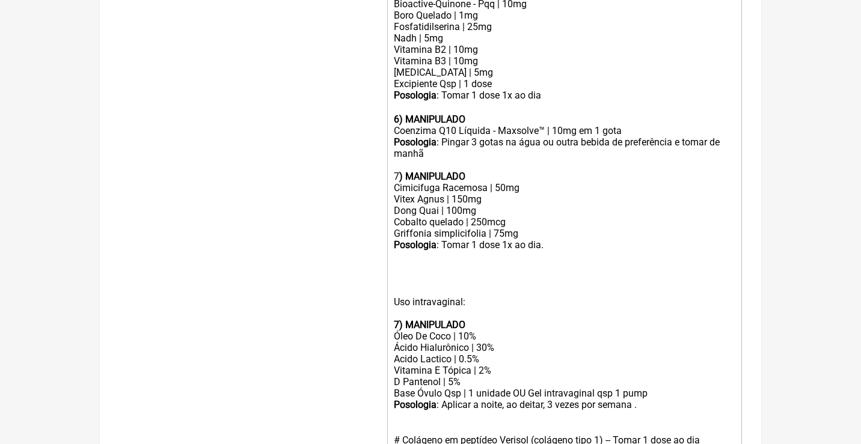
click at [483, 140] on div "Posologia : Pingar 3 gotas na água ou outra bebida de preferência e tomar de ma…" at bounding box center [565, 160] width 342 height 46
type trix-editor "<div>Uso Oral por 90 dias:<br><br>Veículos preferencialmente vegetais, livres l…"
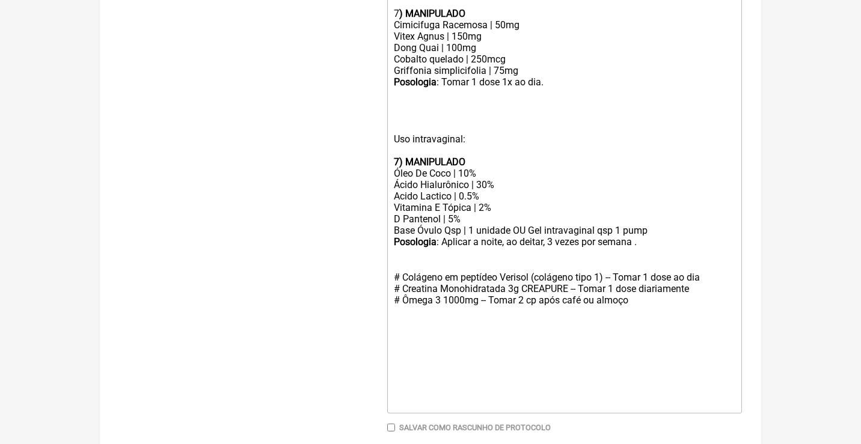
scroll to position [977, 0]
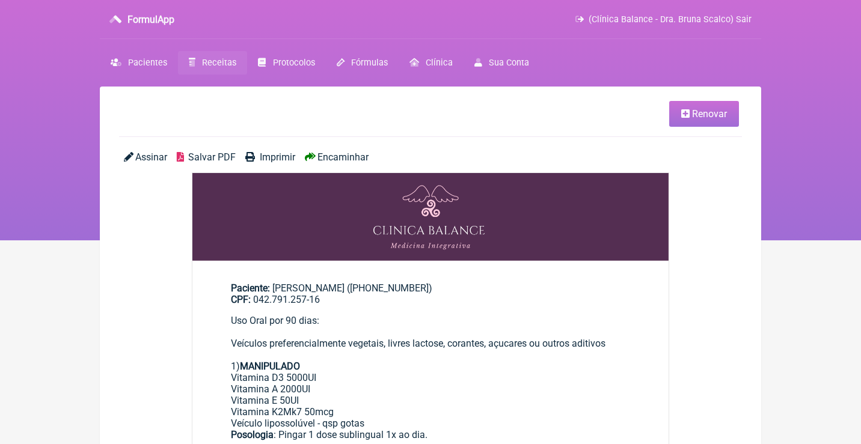
click at [134, 158] on link "Assinar" at bounding box center [145, 157] width 43 height 11
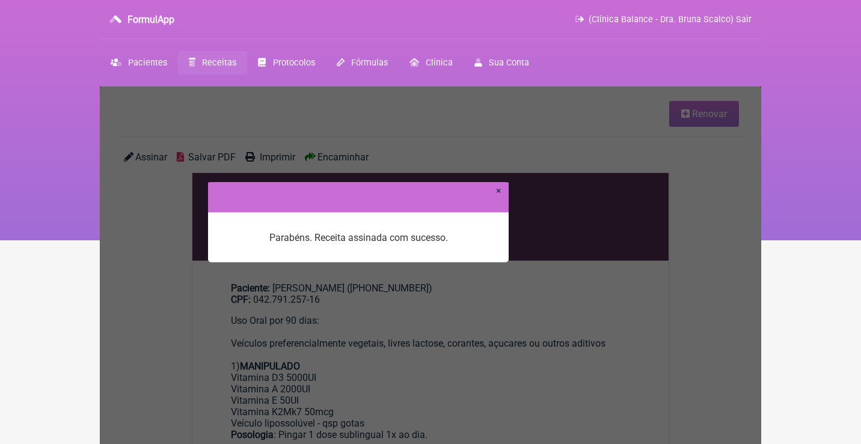
click at [499, 192] on link "×" at bounding box center [498, 190] width 5 height 11
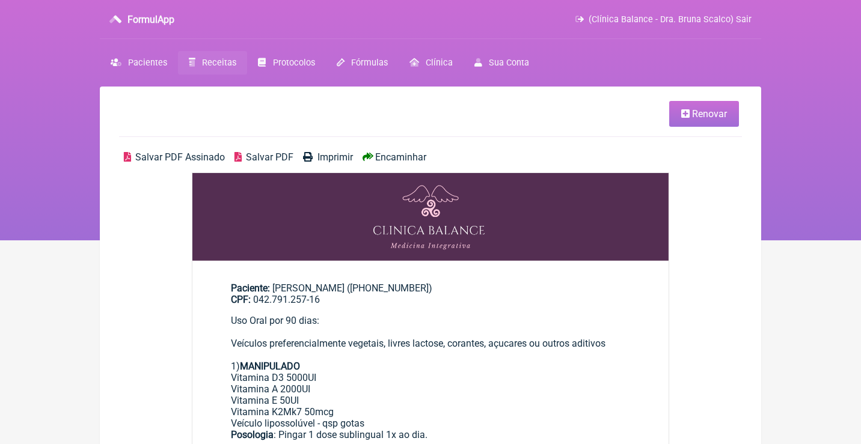
click at [147, 162] on div "Salvar PDF Assinado Salvar PDF Imprimir Encaminhar" at bounding box center [430, 162] width 623 height 21
click at [146, 158] on span "Salvar PDF Assinado" at bounding box center [180, 157] width 90 height 11
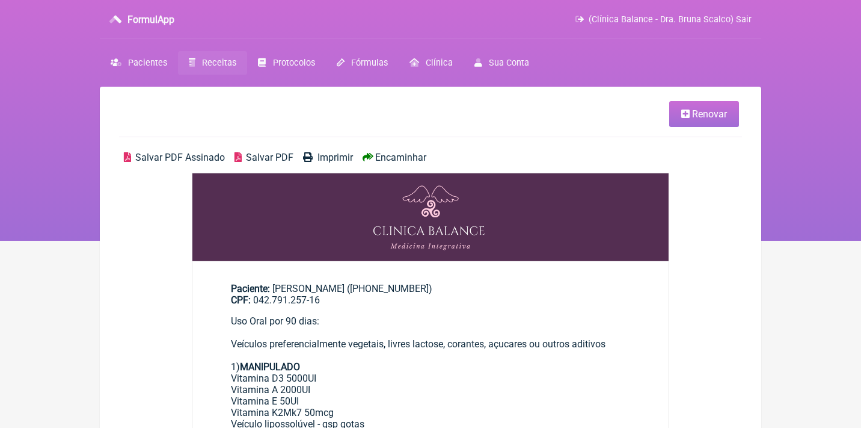
click at [215, 65] on span "Receitas" at bounding box center [219, 63] width 34 height 10
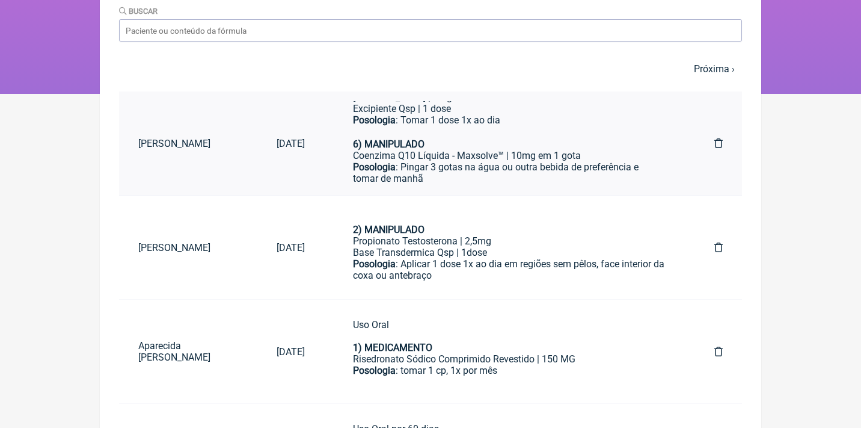
scroll to position [474, 0]
